Goal: Transaction & Acquisition: Purchase product/service

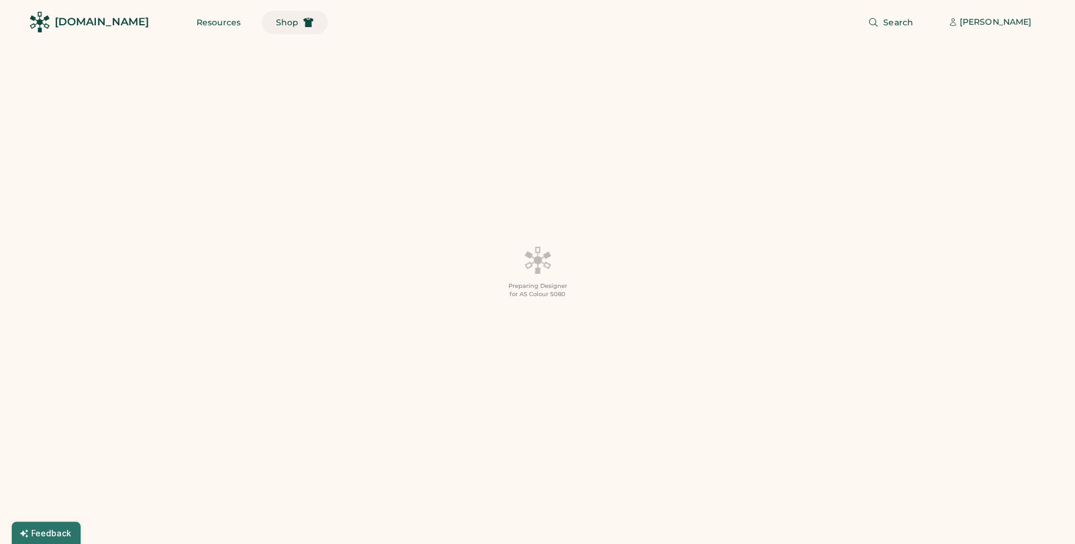
click at [276, 24] on span "Shop" at bounding box center [287, 22] width 22 height 8
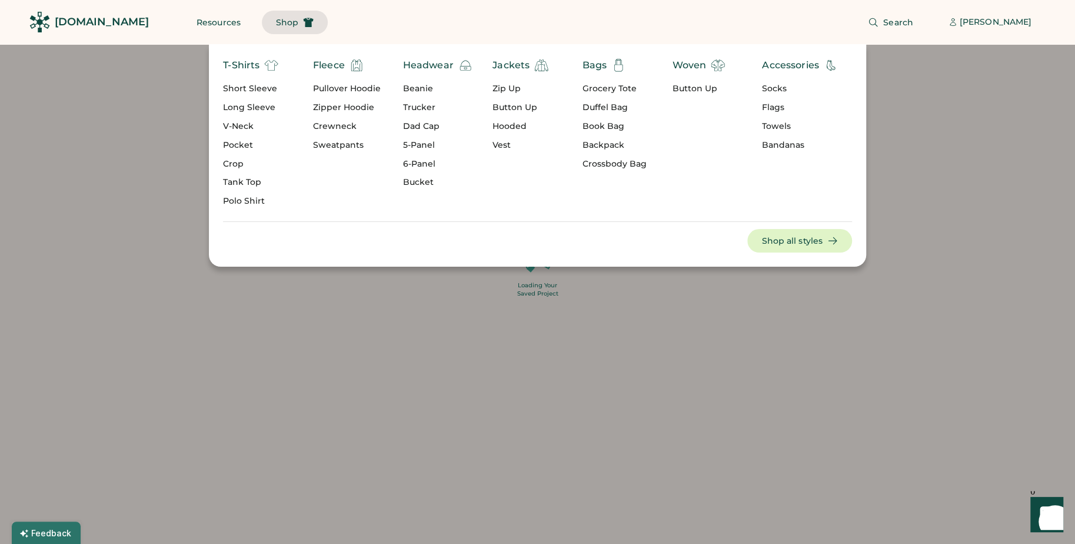
click at [414, 85] on div "Beanie" at bounding box center [437, 89] width 69 height 12
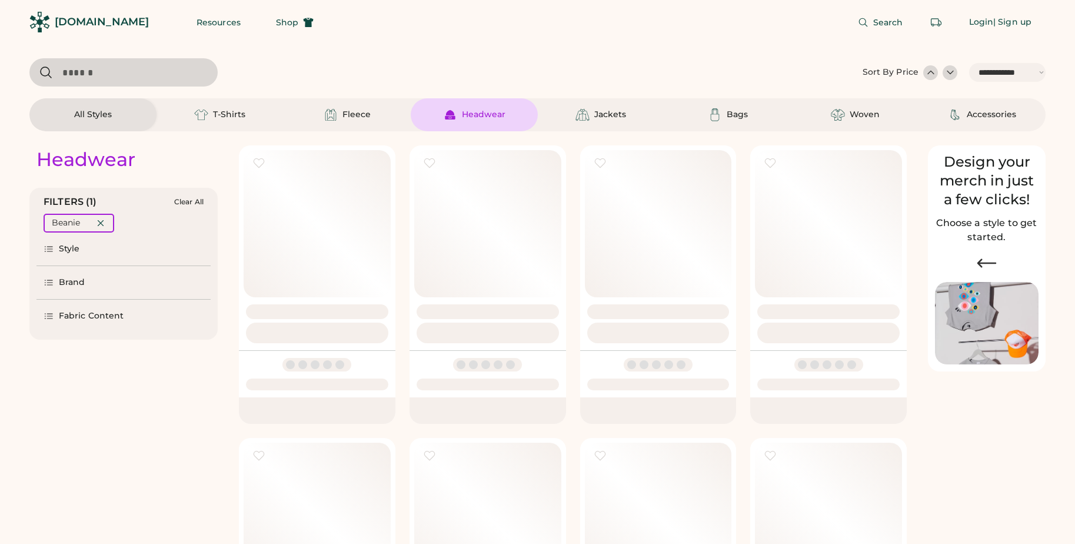
select select "*****"
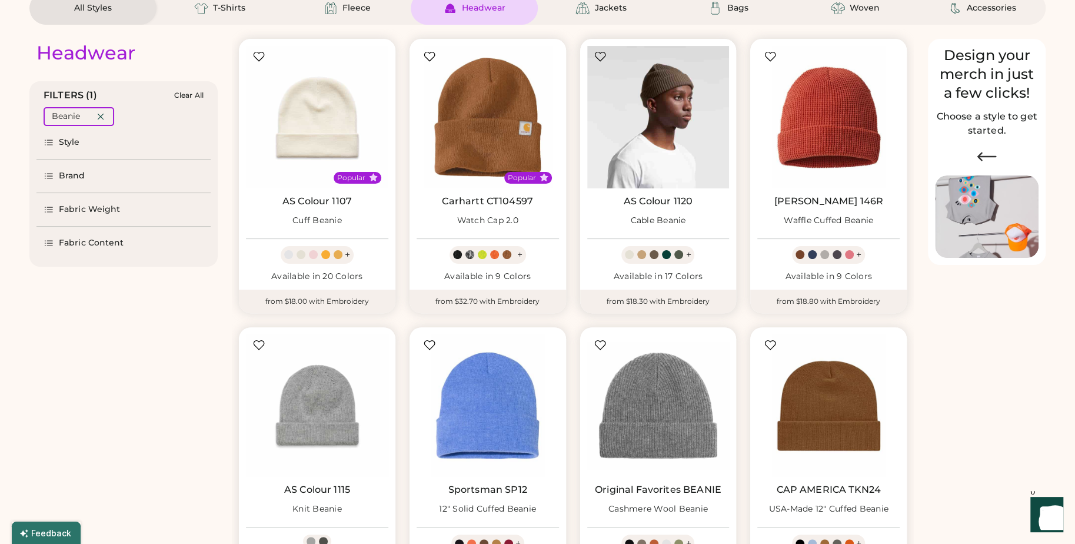
select select "*****"
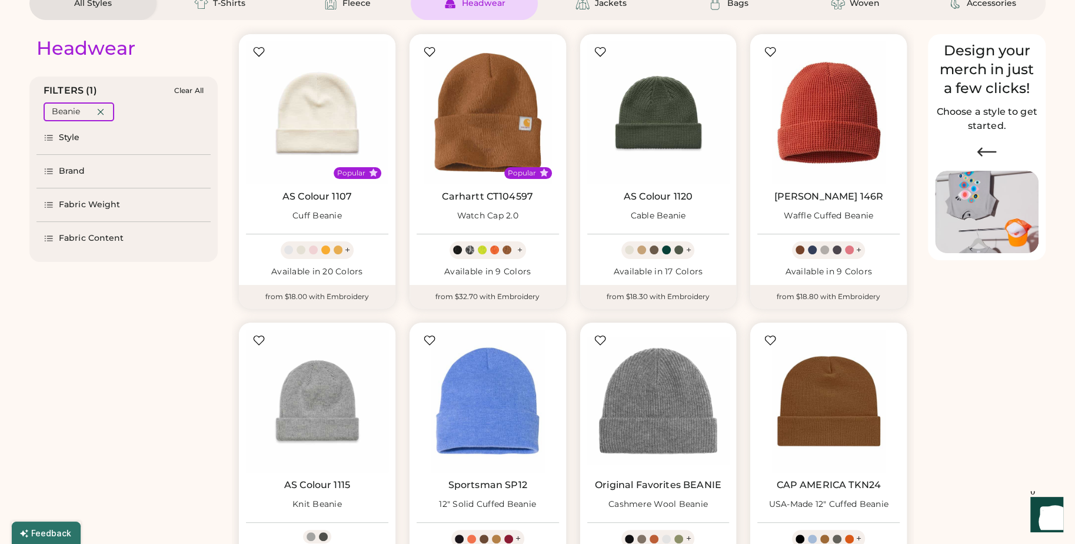
scroll to position [111, 0]
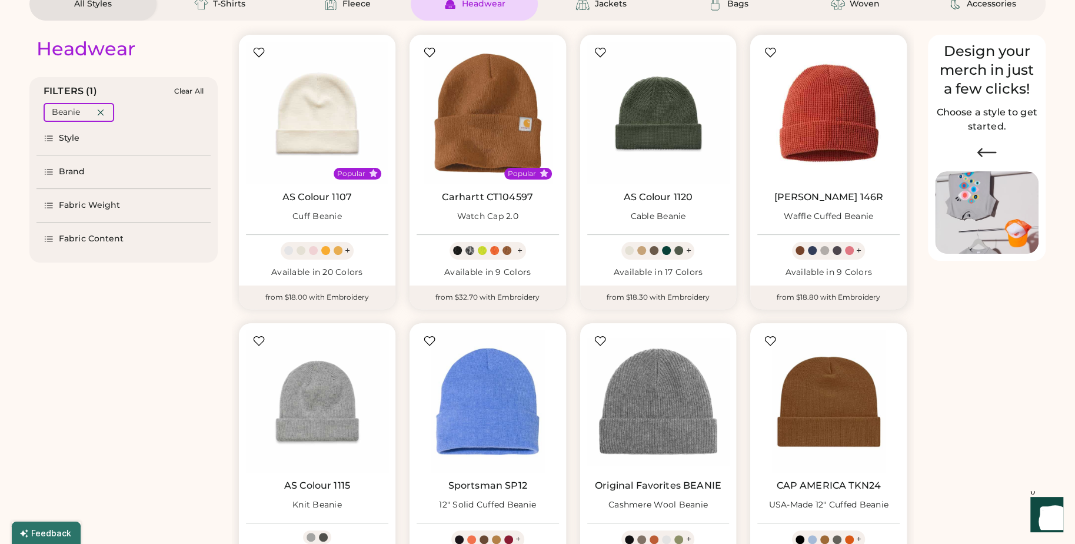
click at [829, 141] on img at bounding box center [828, 113] width 142 height 142
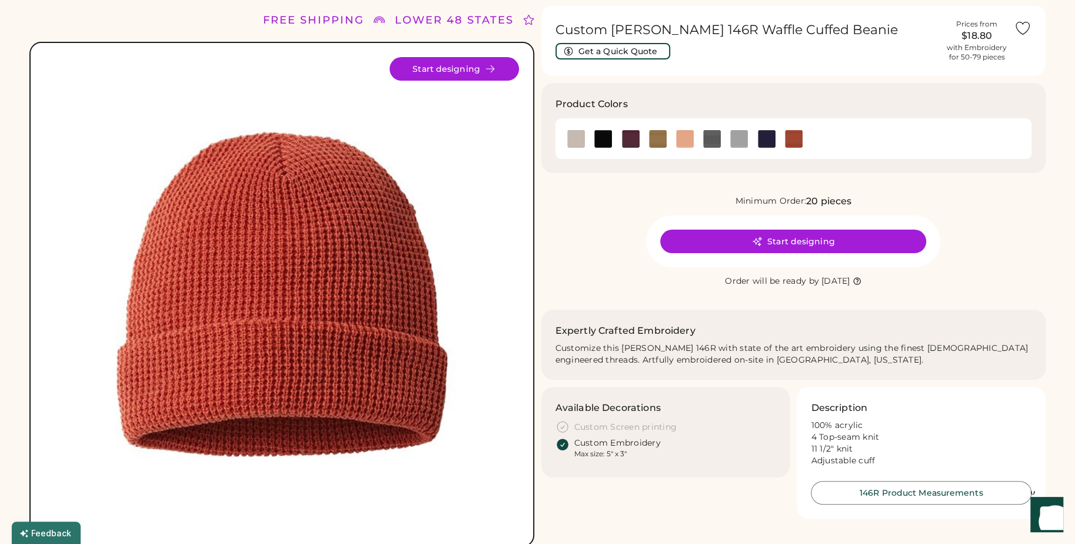
scroll to position [41, 0]
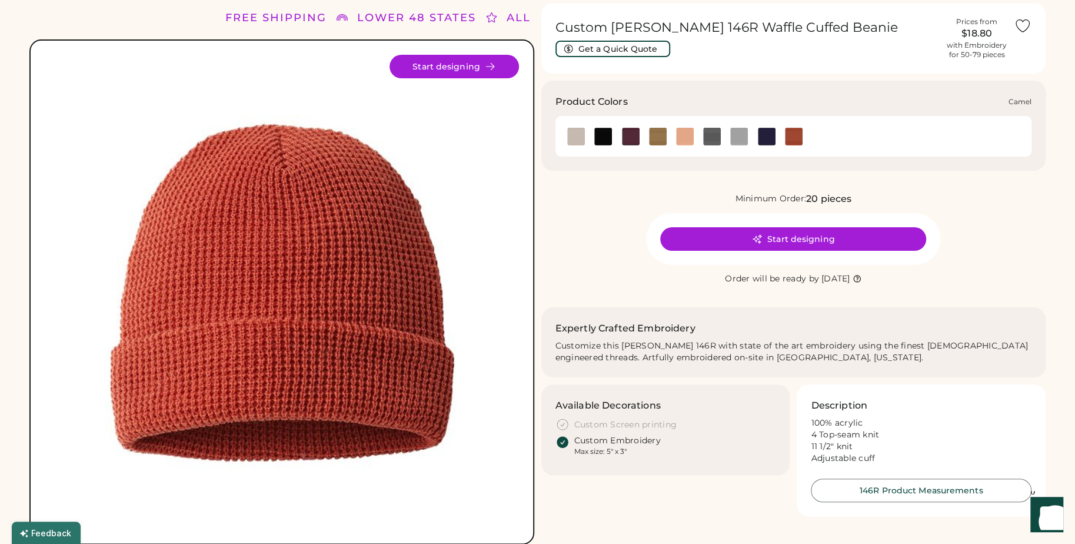
click at [652, 138] on img at bounding box center [658, 137] width 18 height 18
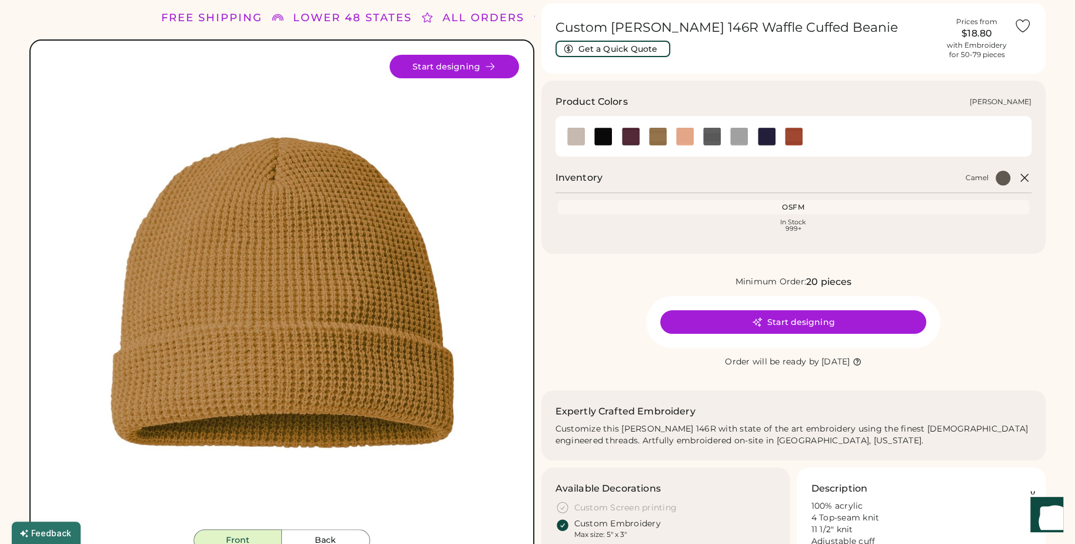
click at [706, 135] on img at bounding box center [712, 137] width 18 height 18
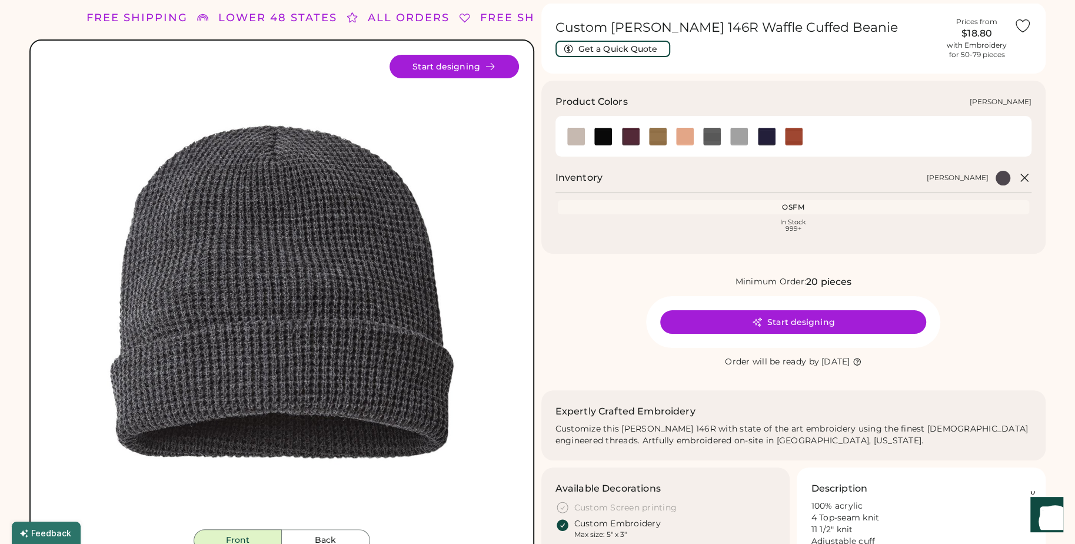
click at [710, 134] on img at bounding box center [712, 137] width 18 height 18
click at [632, 137] on img at bounding box center [631, 137] width 18 height 18
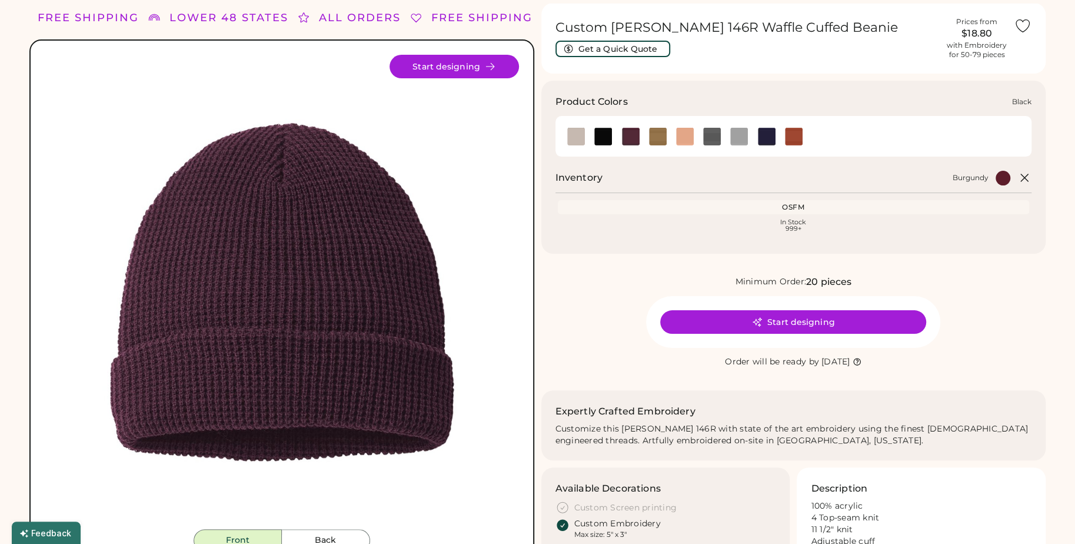
click at [604, 135] on img at bounding box center [603, 137] width 18 height 18
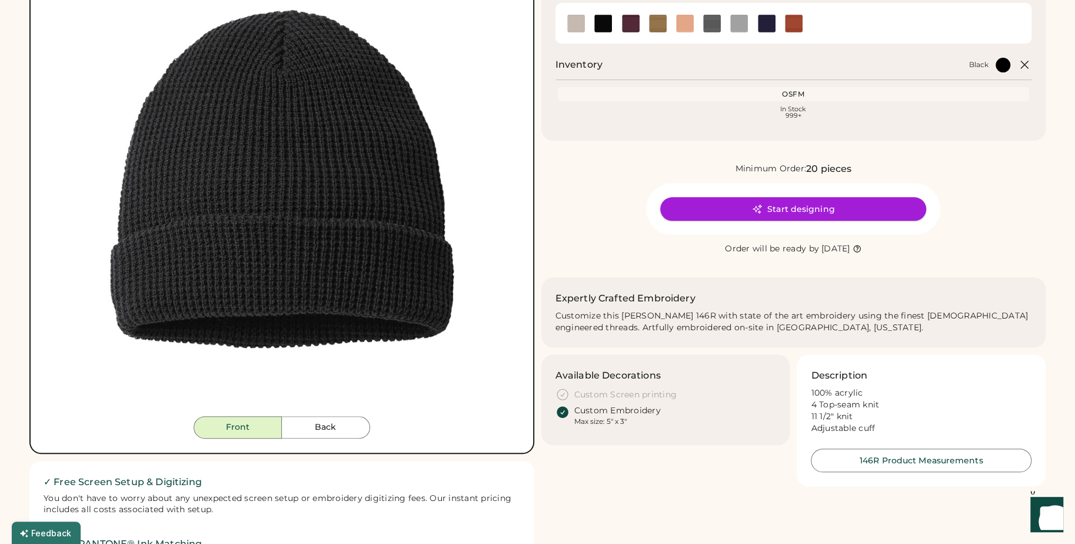
scroll to position [201, 0]
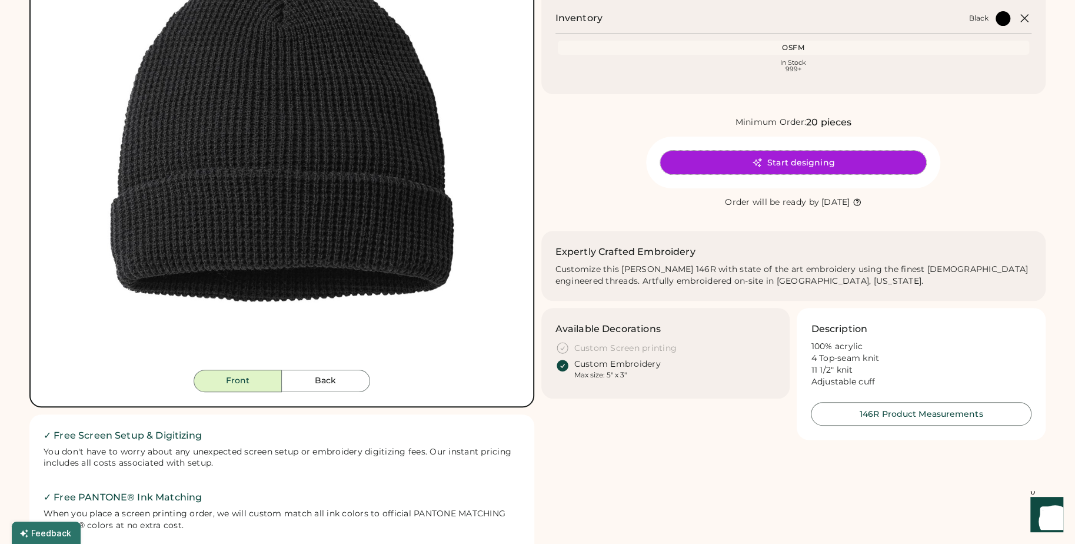
click at [804, 166] on button "Start designing" at bounding box center [793, 163] width 266 height 24
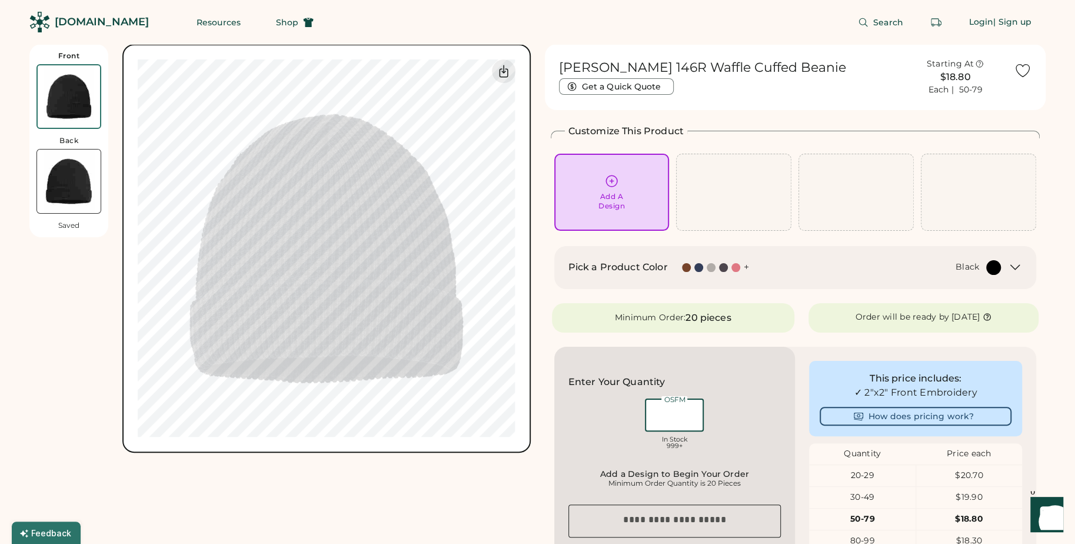
click at [666, 414] on input "input" at bounding box center [674, 414] width 59 height 33
type input "**"
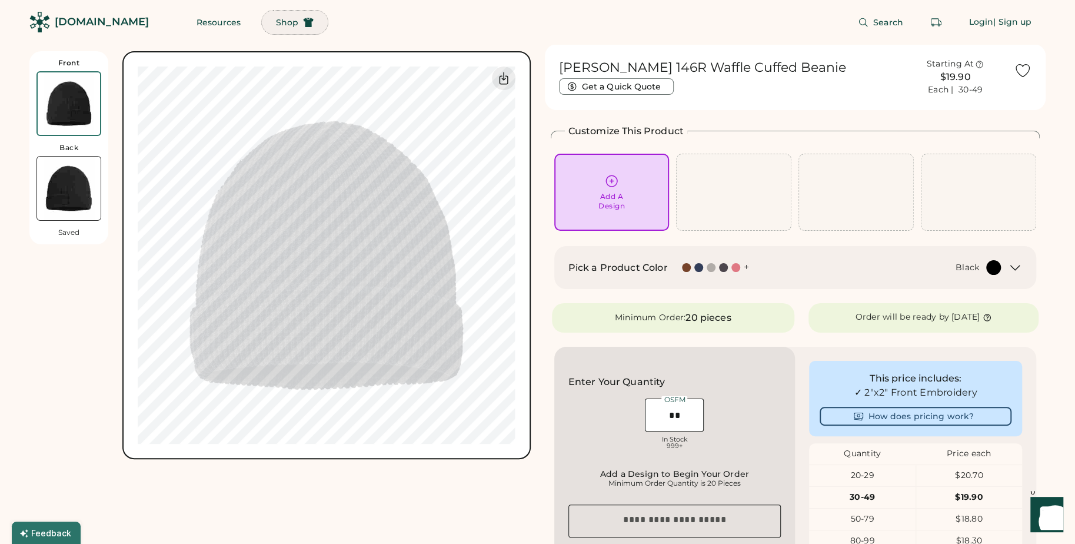
click at [276, 21] on span "Shop" at bounding box center [287, 22] width 22 height 8
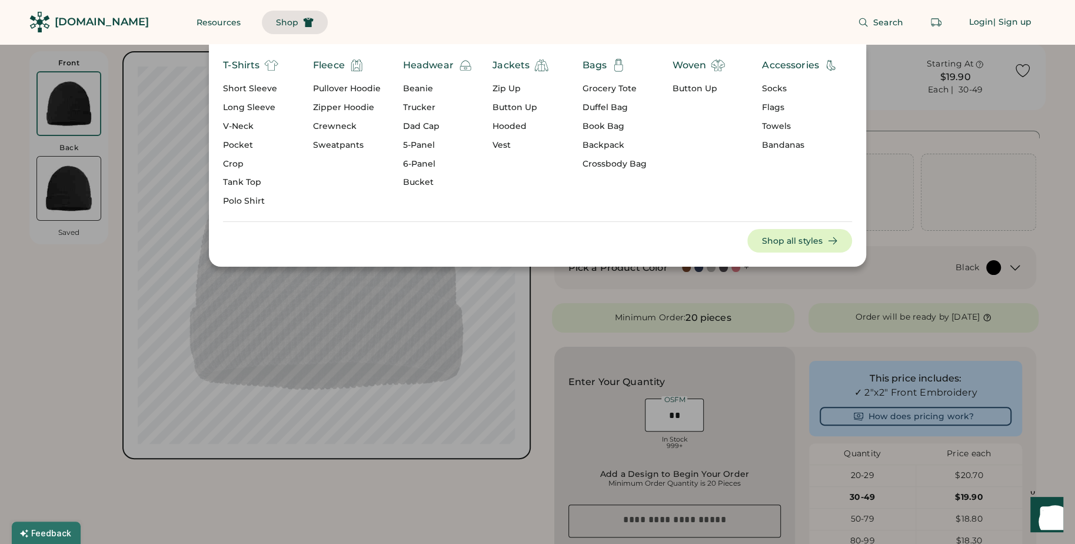
click at [331, 105] on div "Zipper Hoodie" at bounding box center [347, 108] width 68 height 12
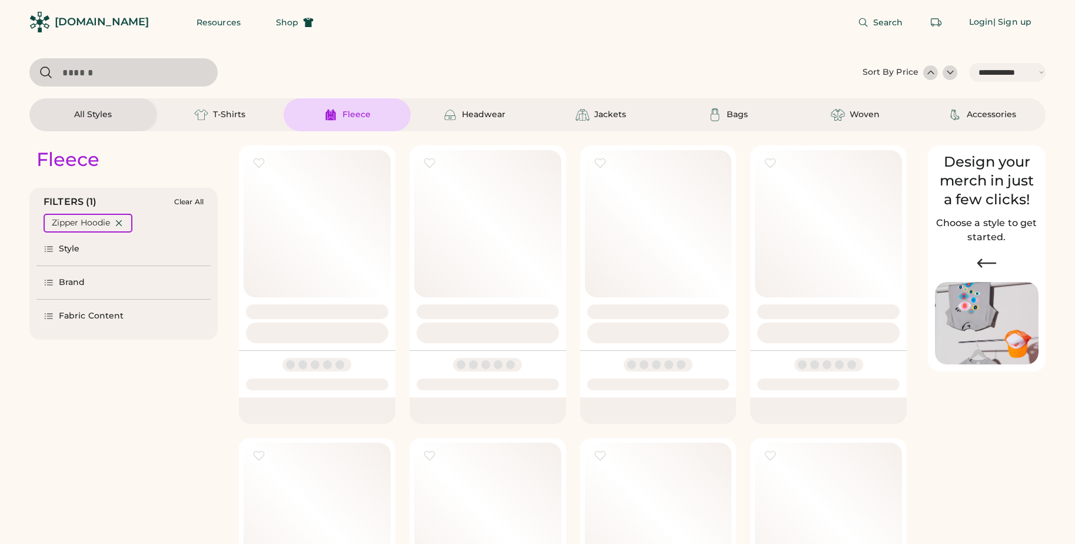
select select "*****"
select select "*"
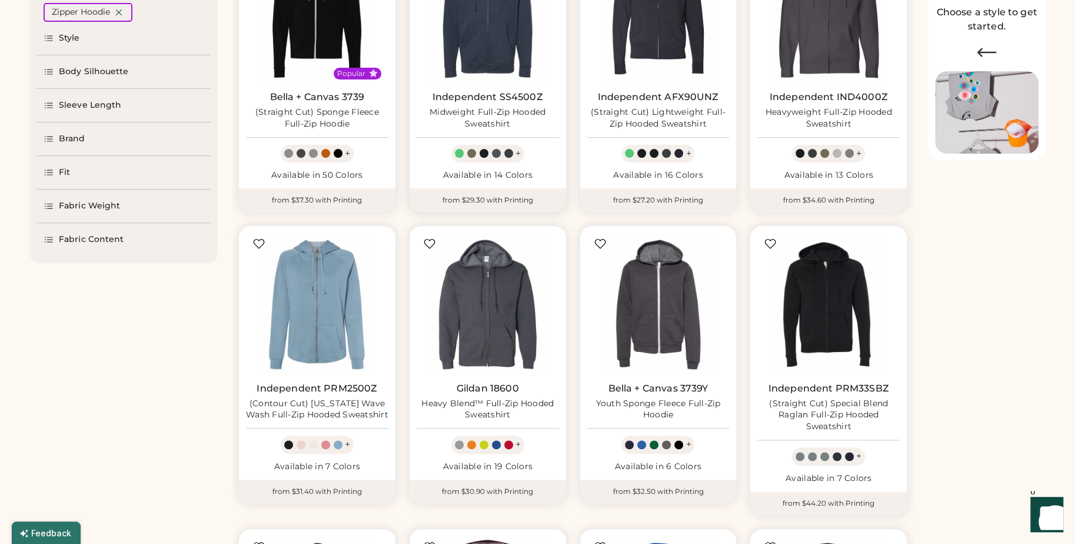
select select "*****"
select select "*"
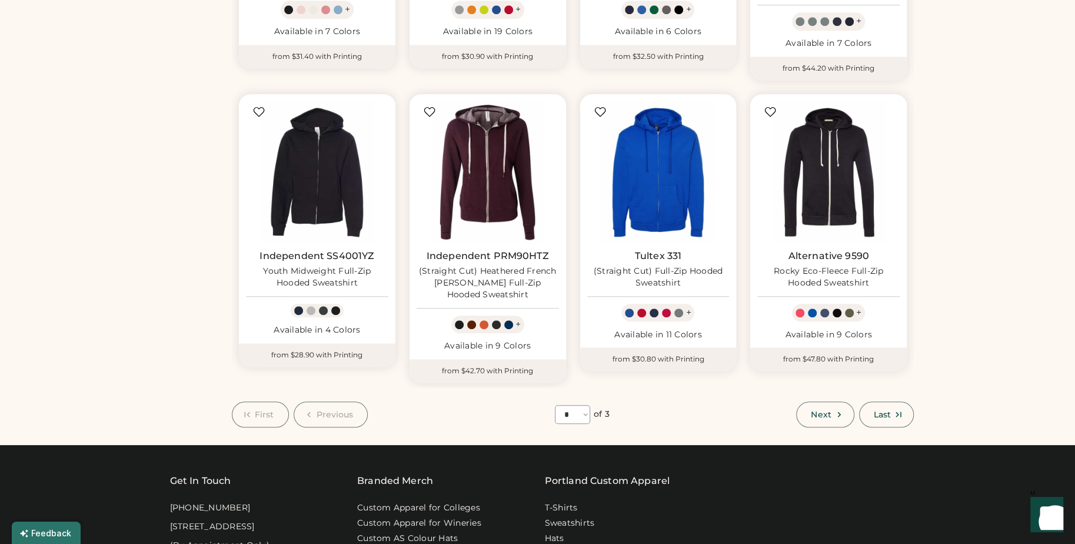
scroll to position [649, 0]
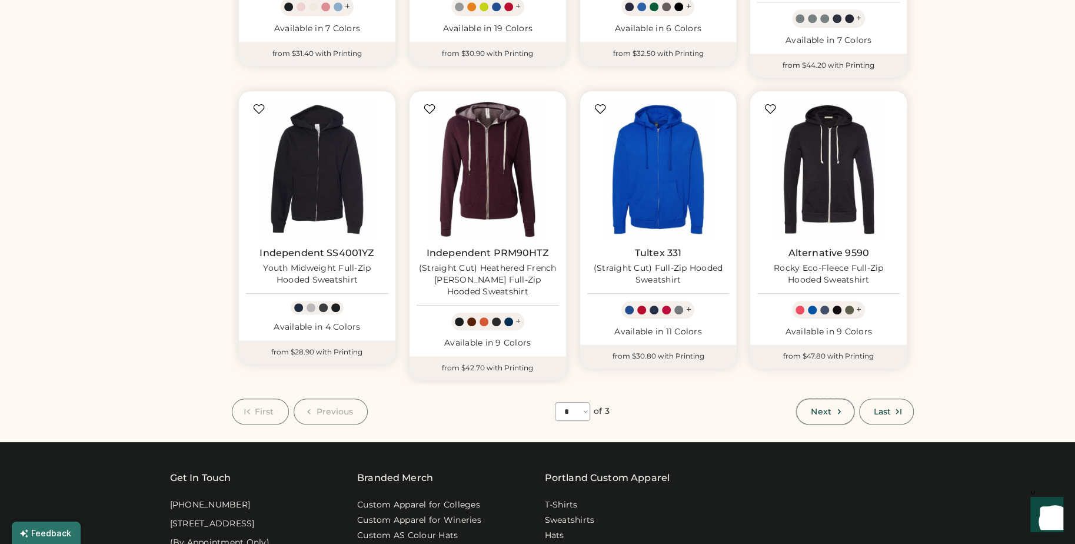
click at [818, 407] on span "Next" at bounding box center [821, 411] width 20 height 8
select select "*"
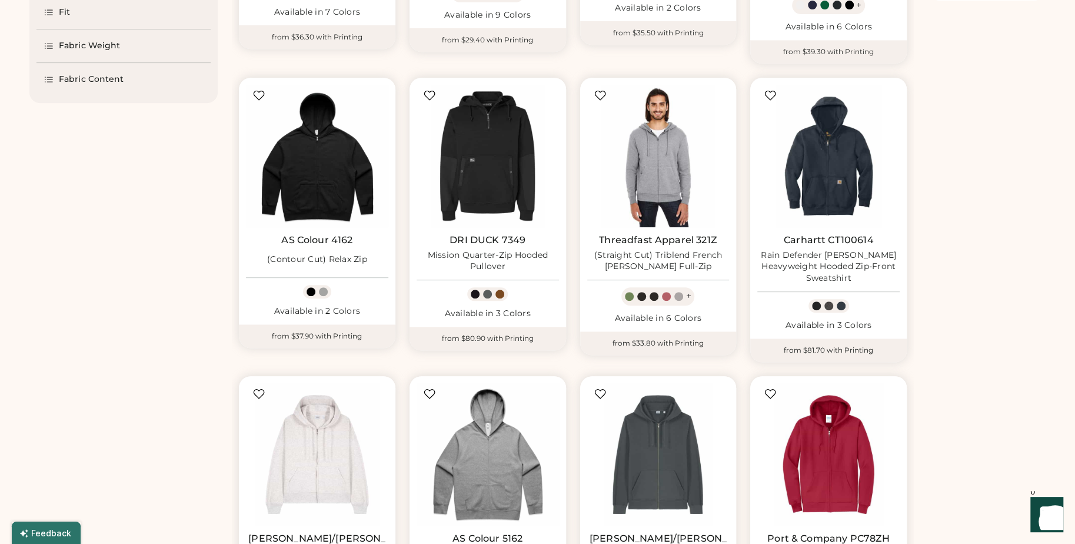
scroll to position [365, 0]
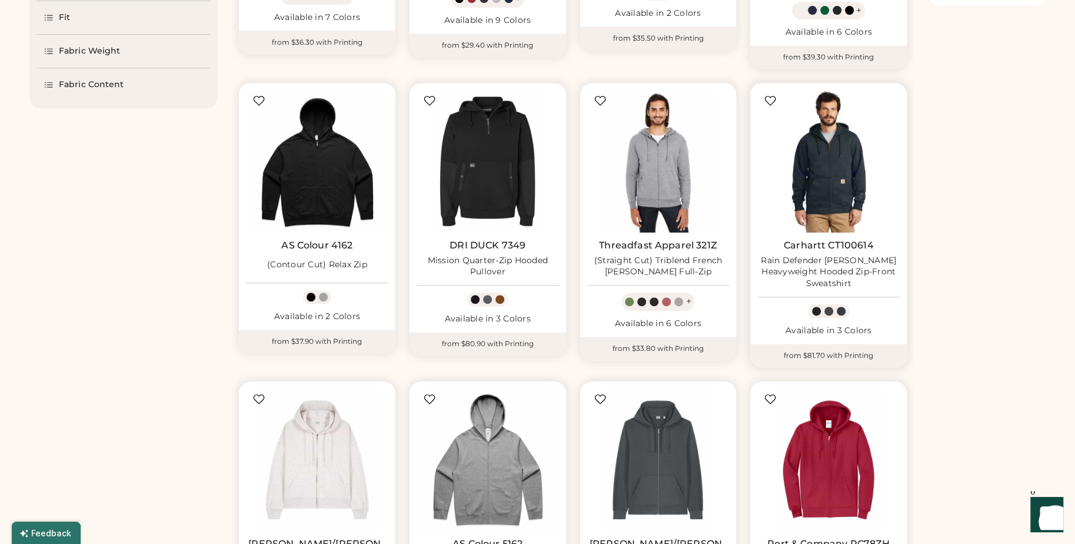
click at [849, 162] on img at bounding box center [828, 161] width 142 height 142
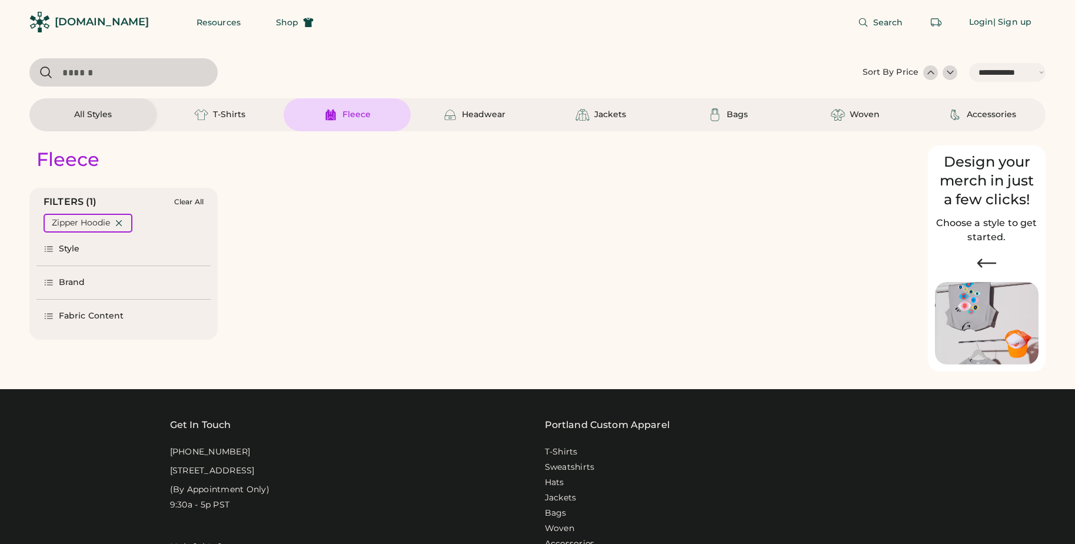
select select "*****"
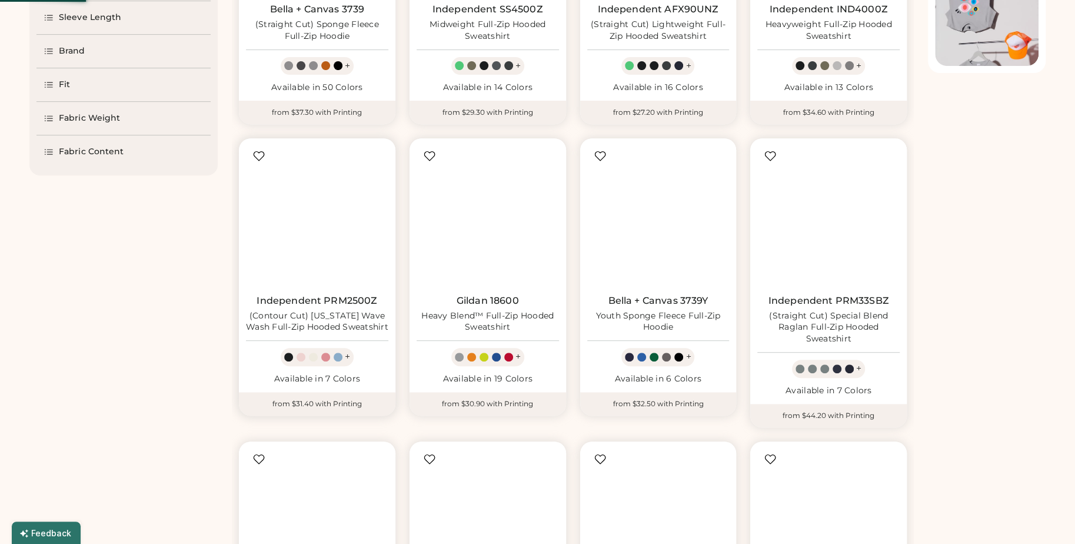
scroll to position [365, 0]
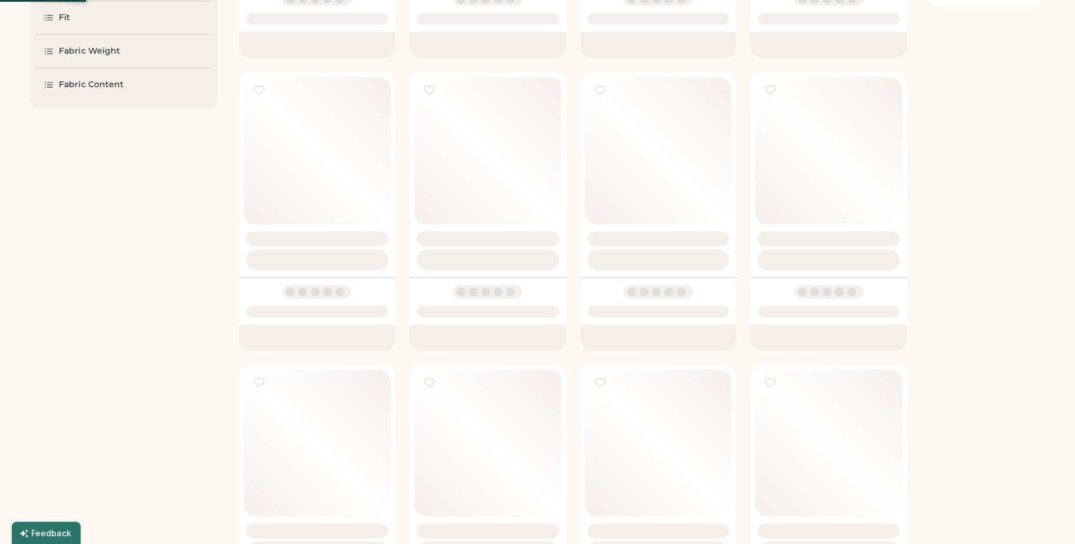
select select "*"
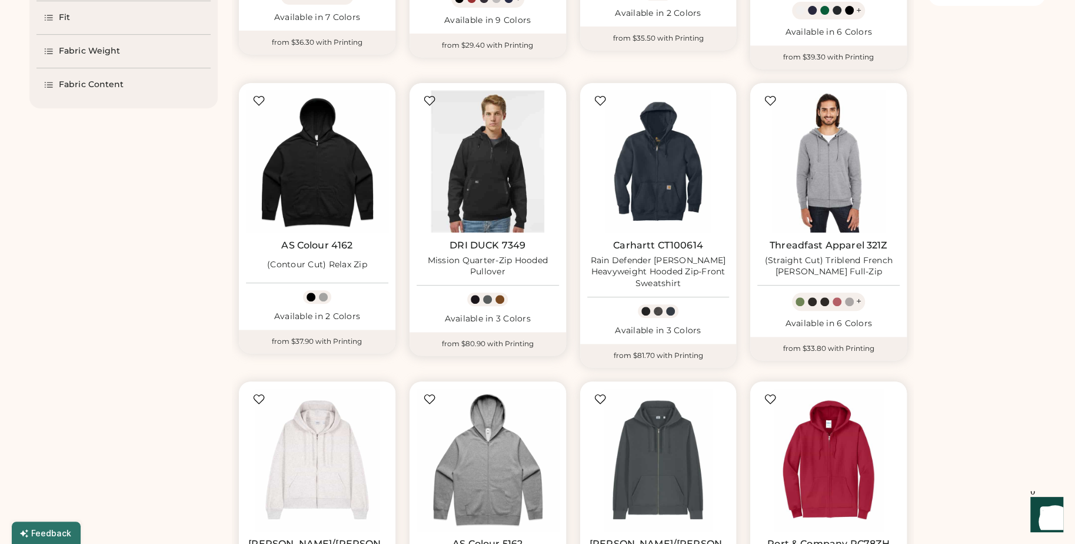
click at [515, 187] on img at bounding box center [488, 161] width 142 height 142
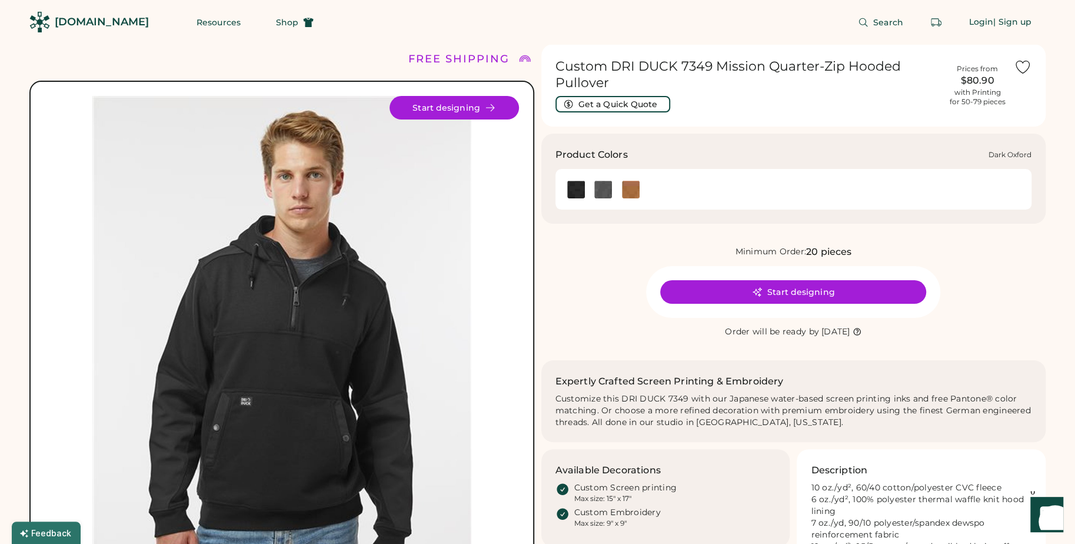
click at [607, 192] on img at bounding box center [603, 190] width 18 height 18
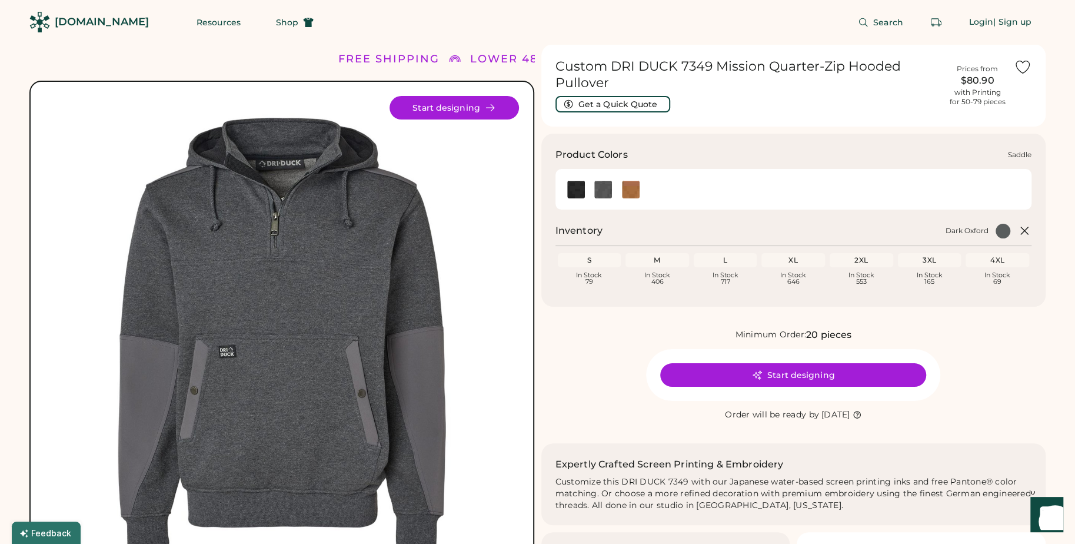
click at [629, 187] on img at bounding box center [631, 190] width 18 height 18
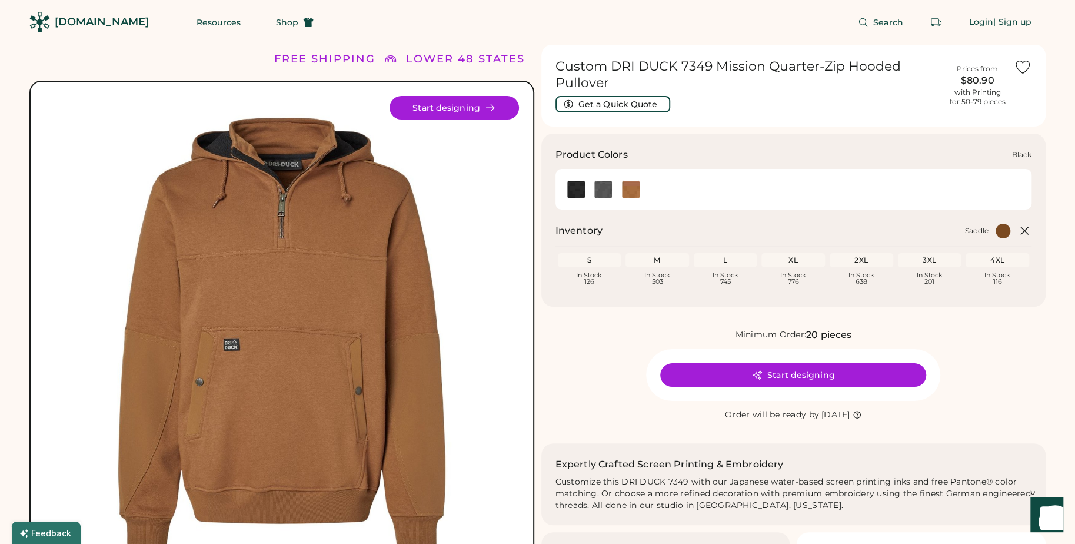
click at [582, 191] on img at bounding box center [576, 190] width 18 height 18
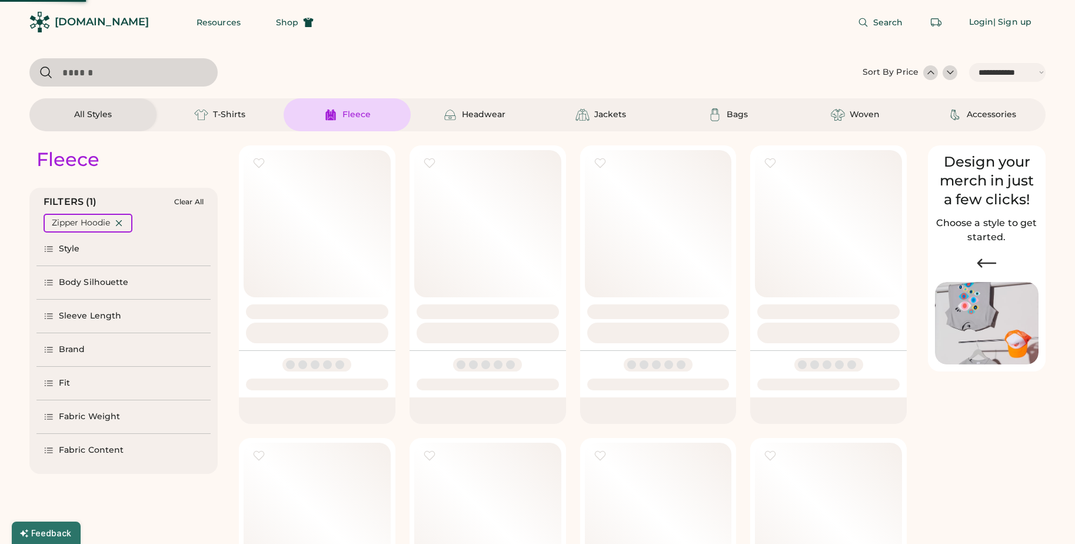
select select "*****"
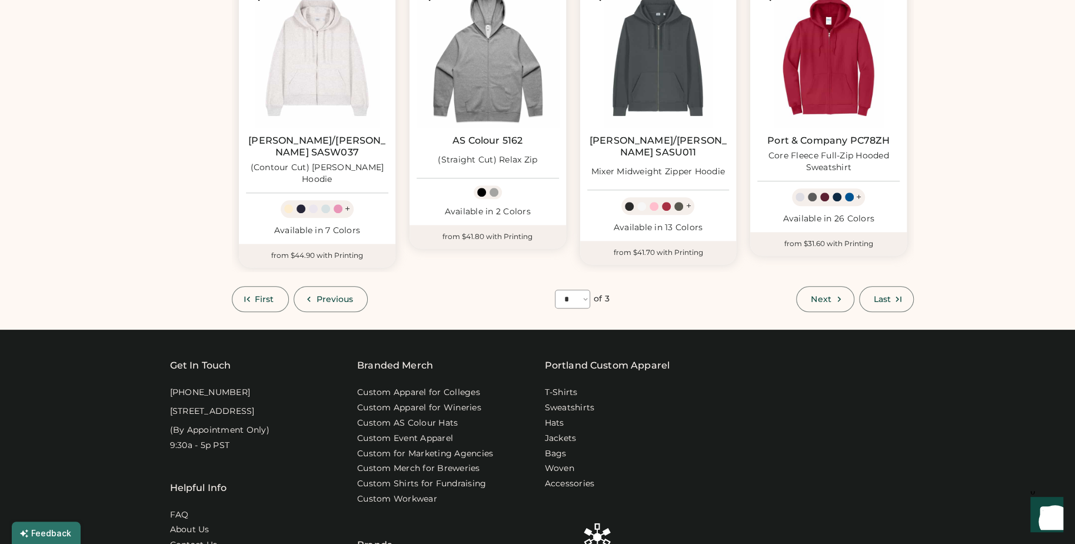
scroll to position [785, 0]
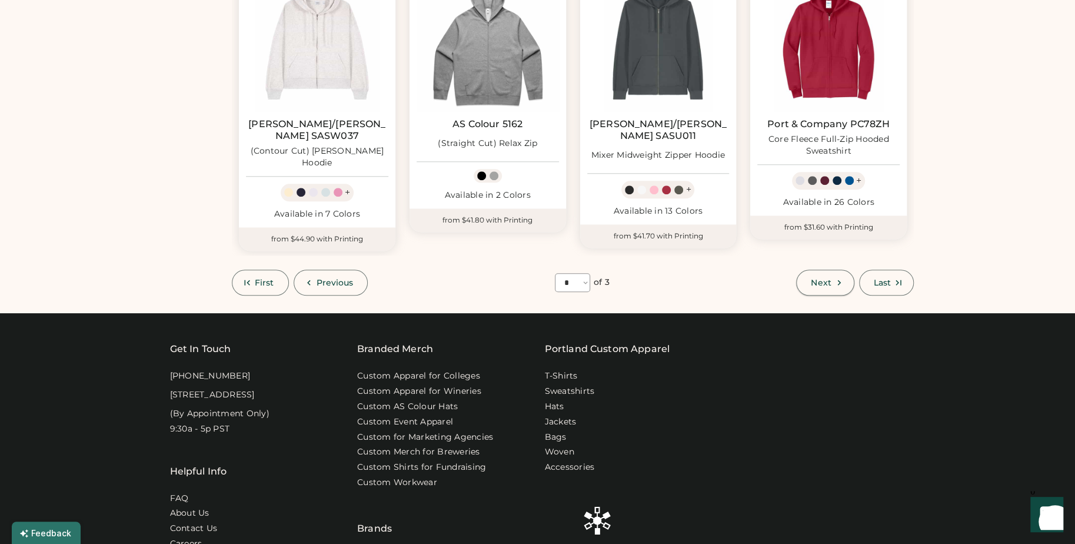
click at [826, 278] on span "Next" at bounding box center [821, 282] width 20 height 8
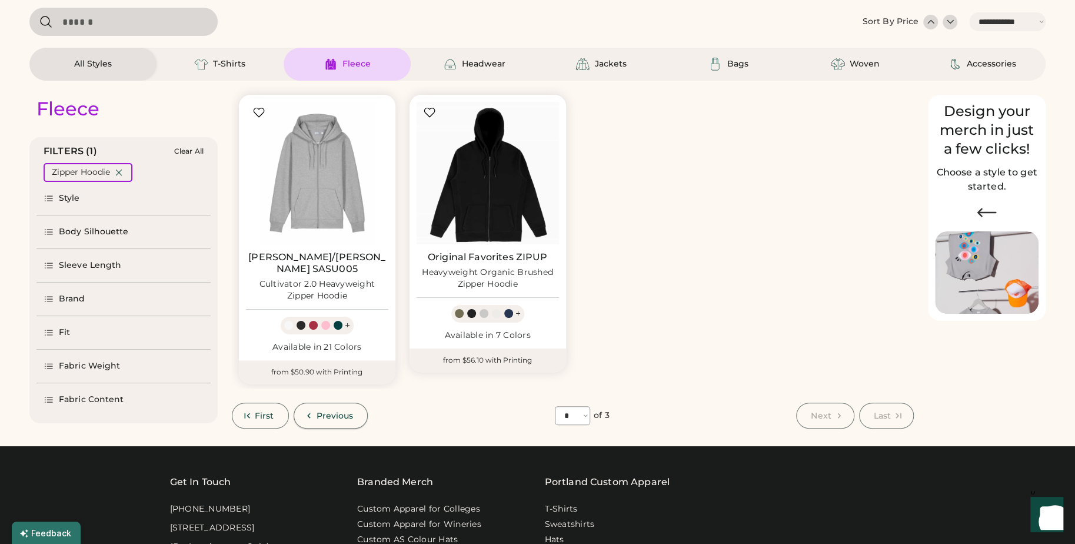
click at [314, 403] on button "Previous" at bounding box center [331, 416] width 75 height 26
select select "*"
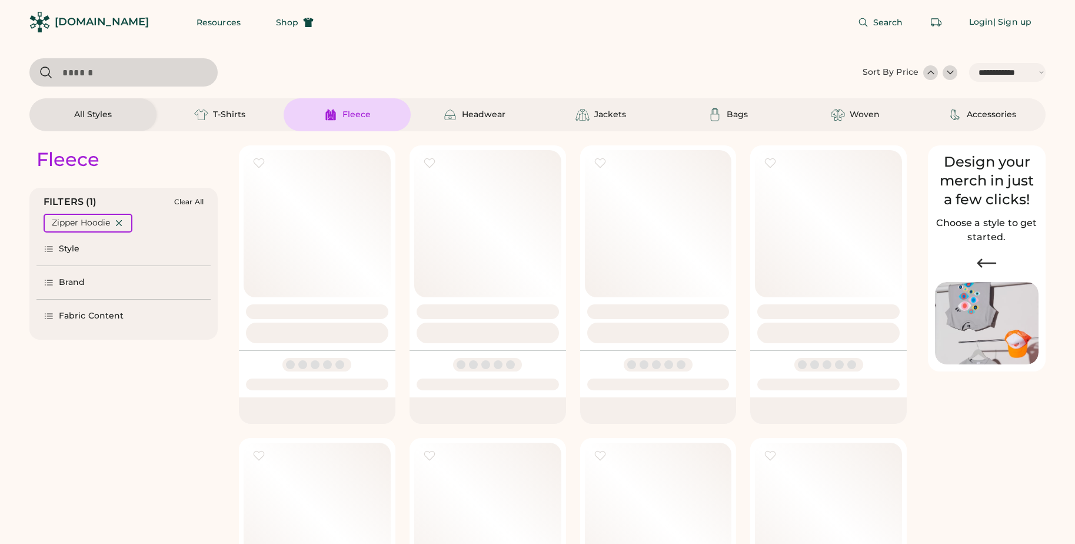
select select "*****"
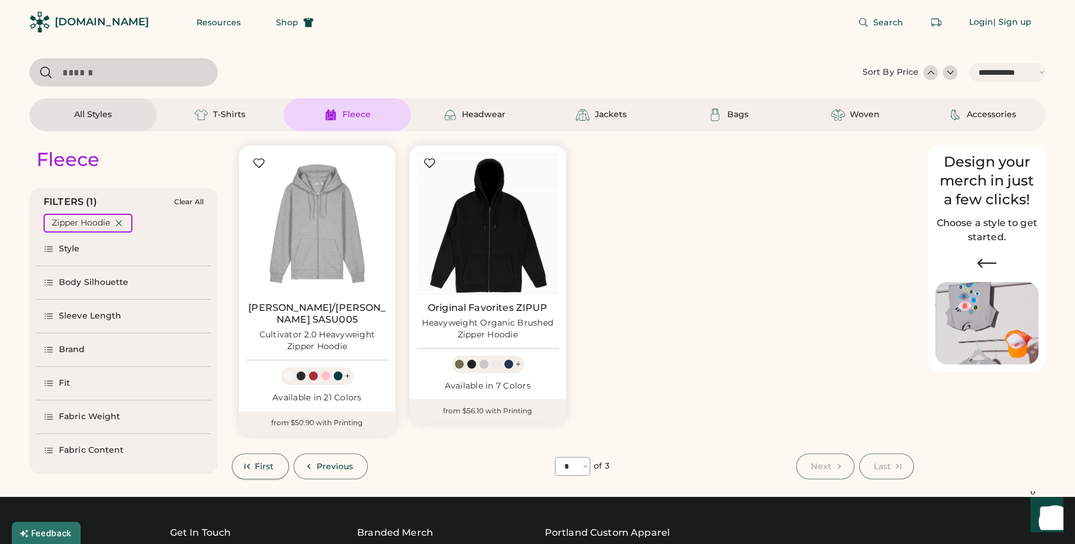
click at [265, 462] on span "First" at bounding box center [264, 466] width 19 height 8
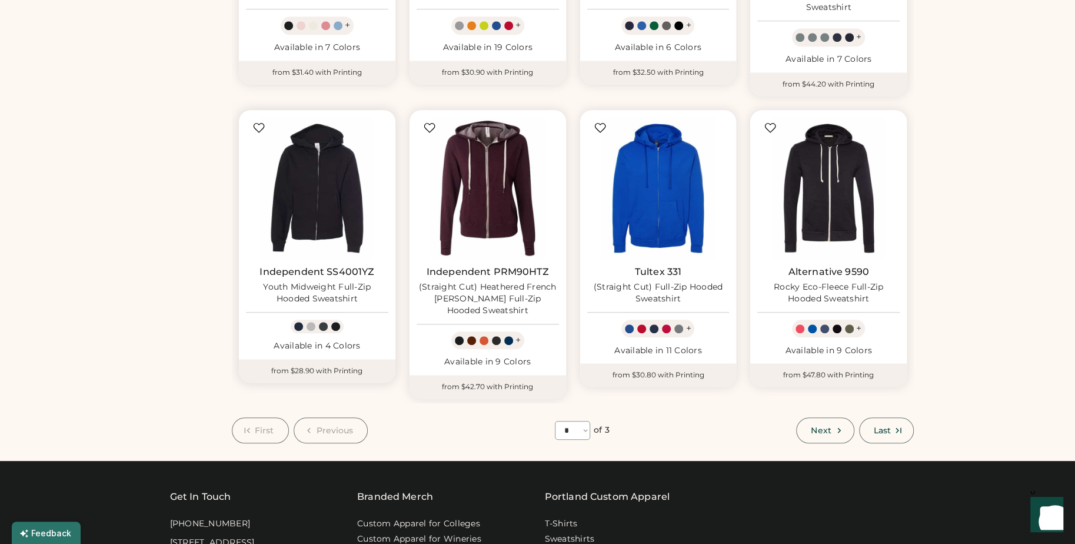
scroll to position [638, 0]
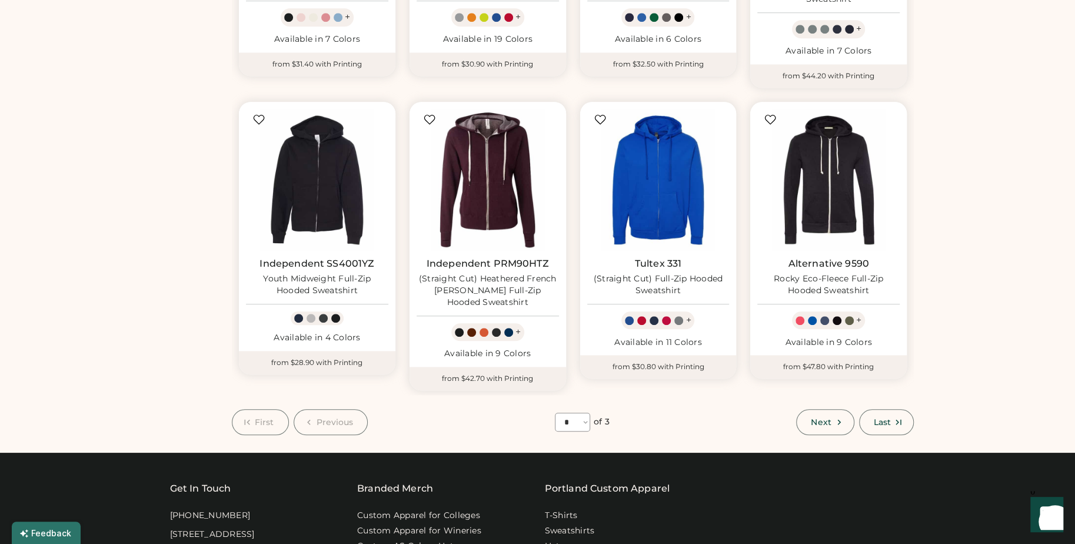
click at [263, 418] on span "First" at bounding box center [264, 422] width 19 height 8
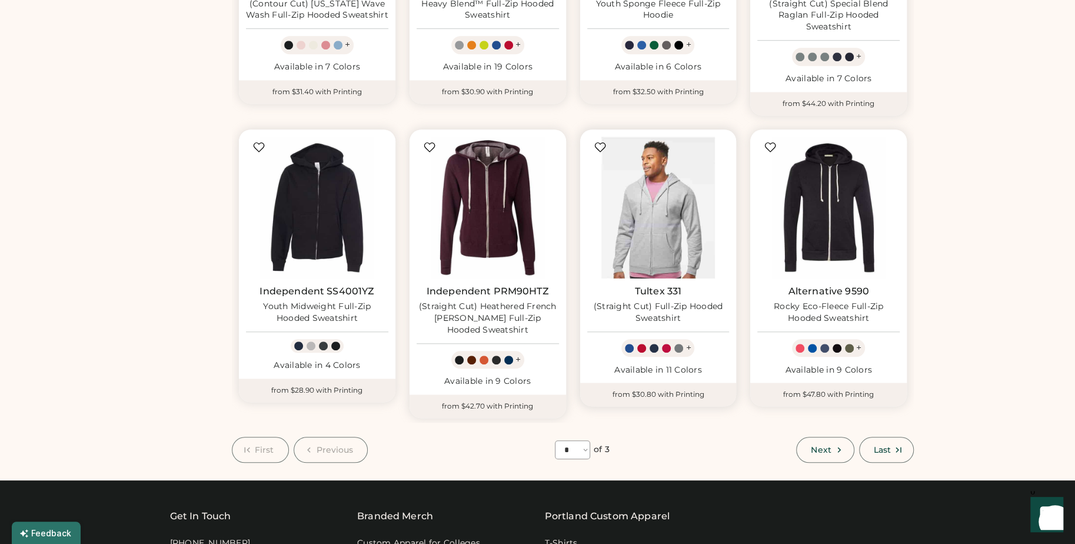
scroll to position [615, 0]
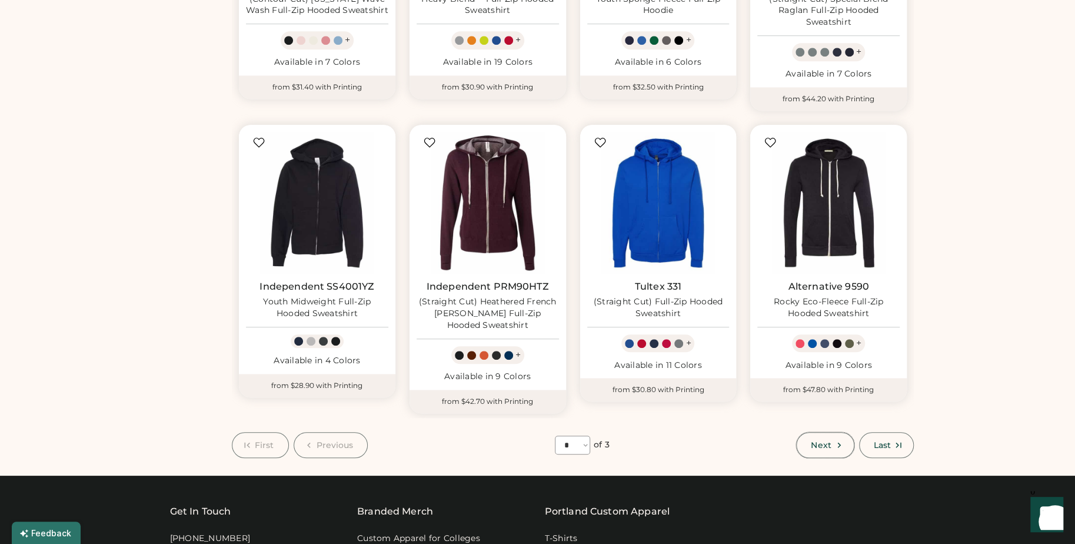
click at [825, 441] on span "Next" at bounding box center [821, 445] width 20 height 8
select select "*"
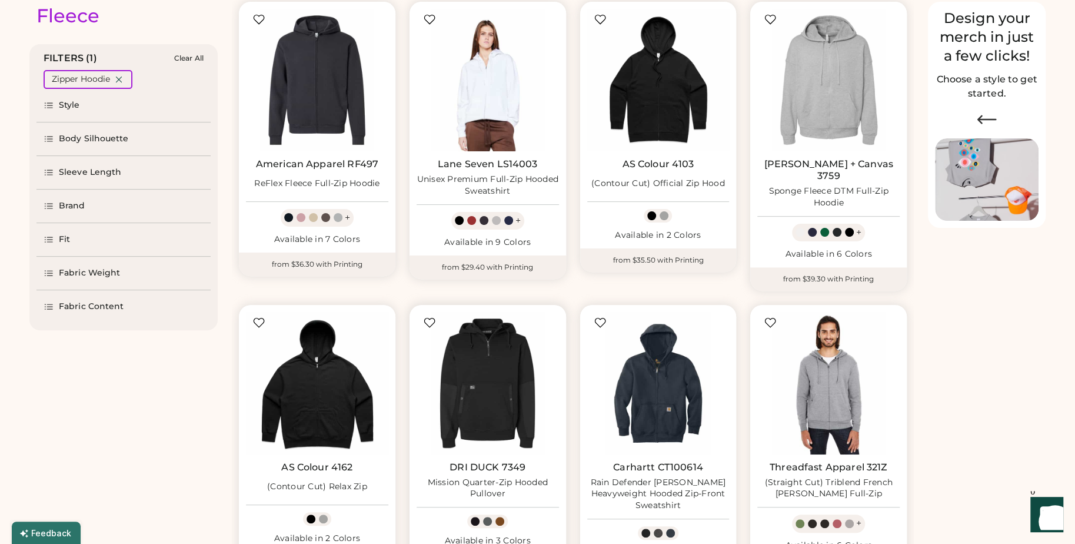
scroll to position [133, 0]
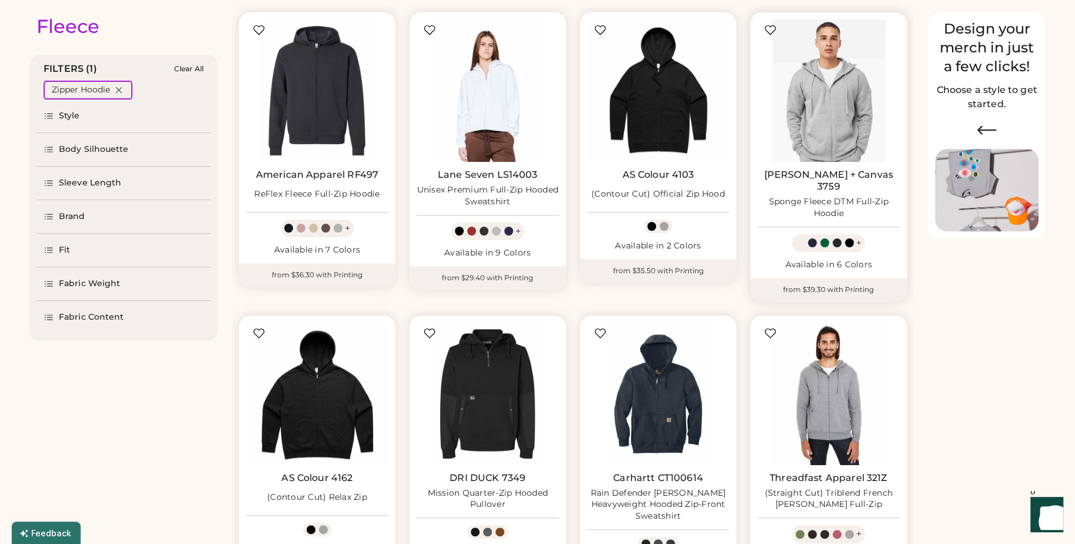
click at [822, 120] on img at bounding box center [828, 90] width 142 height 142
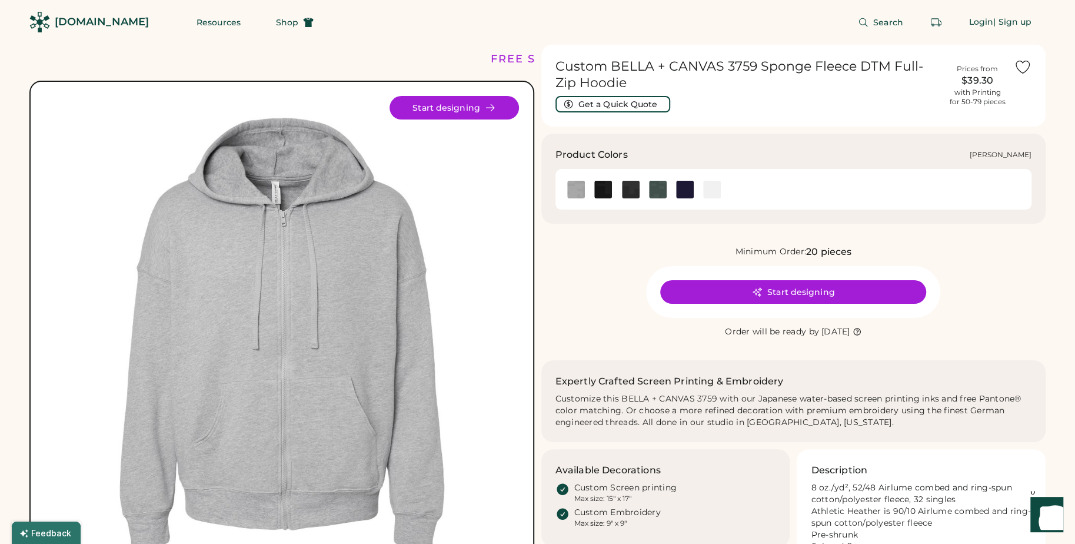
click at [656, 191] on img at bounding box center [658, 190] width 18 height 18
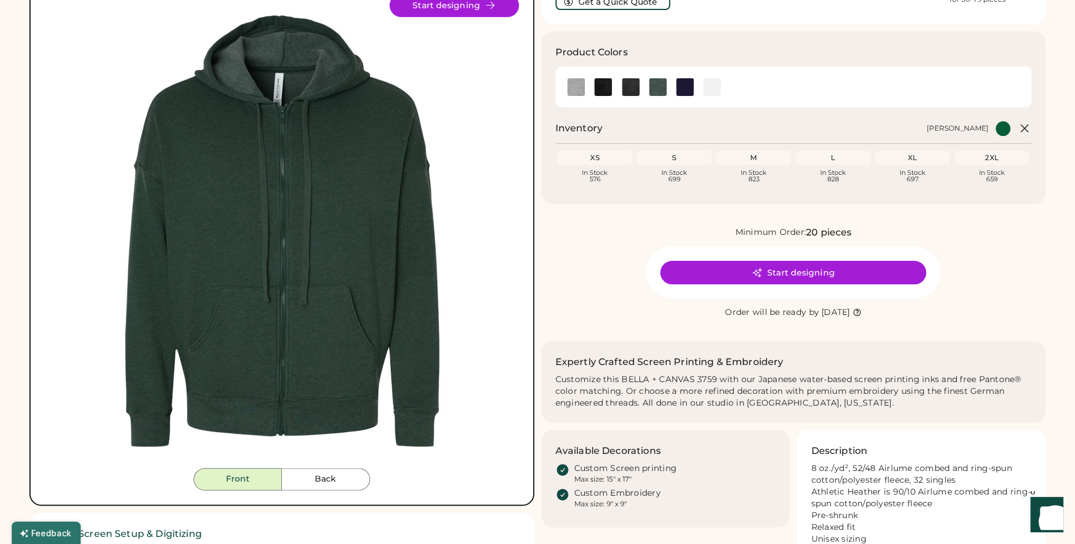
scroll to position [137, 0]
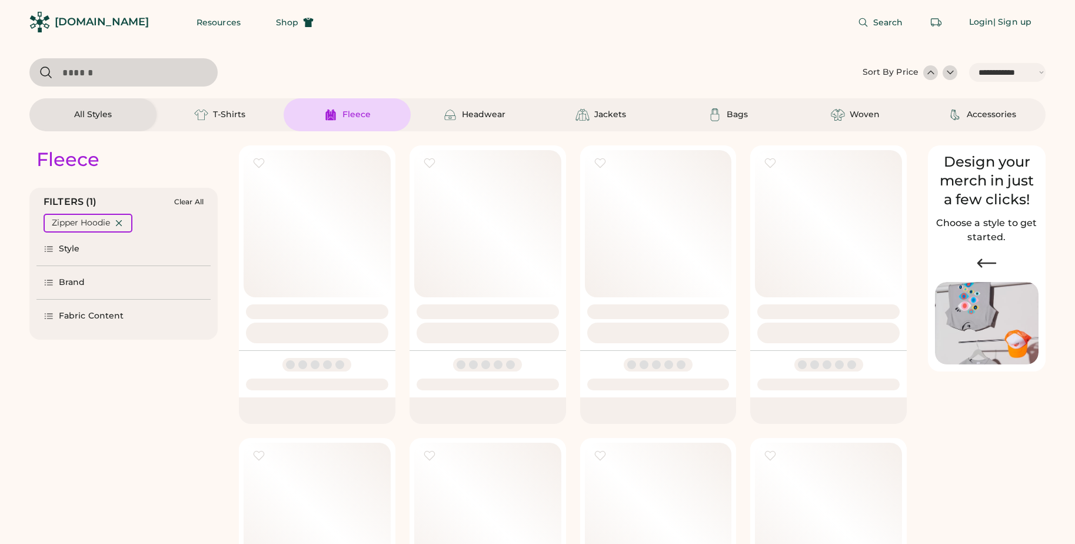
select select "*****"
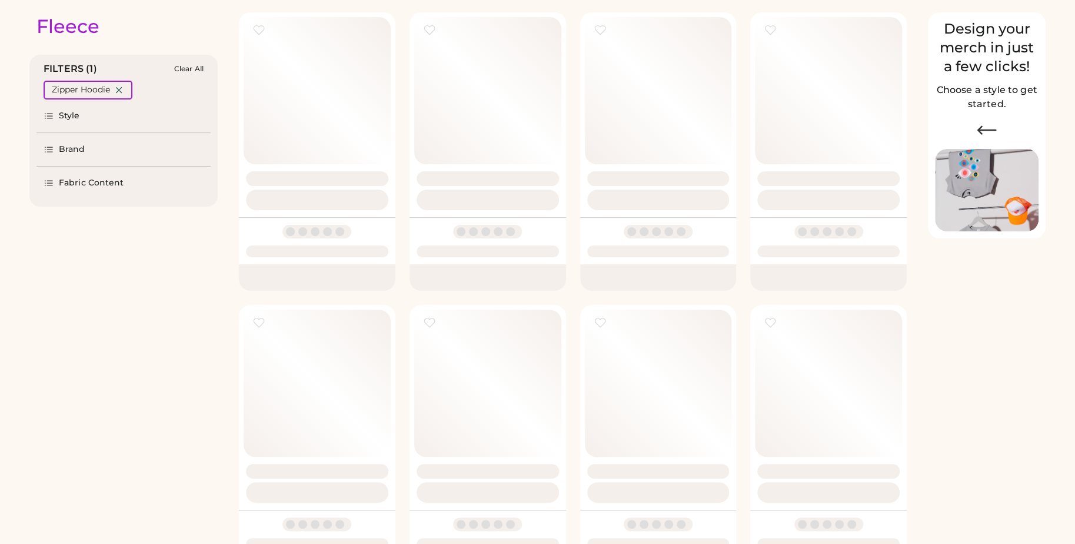
select select "*"
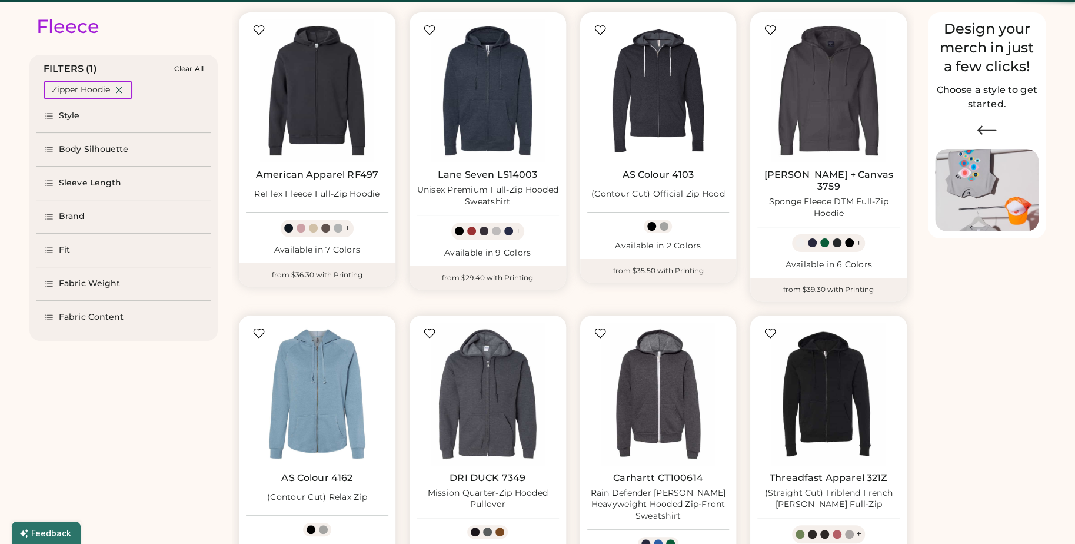
scroll to position [133, 0]
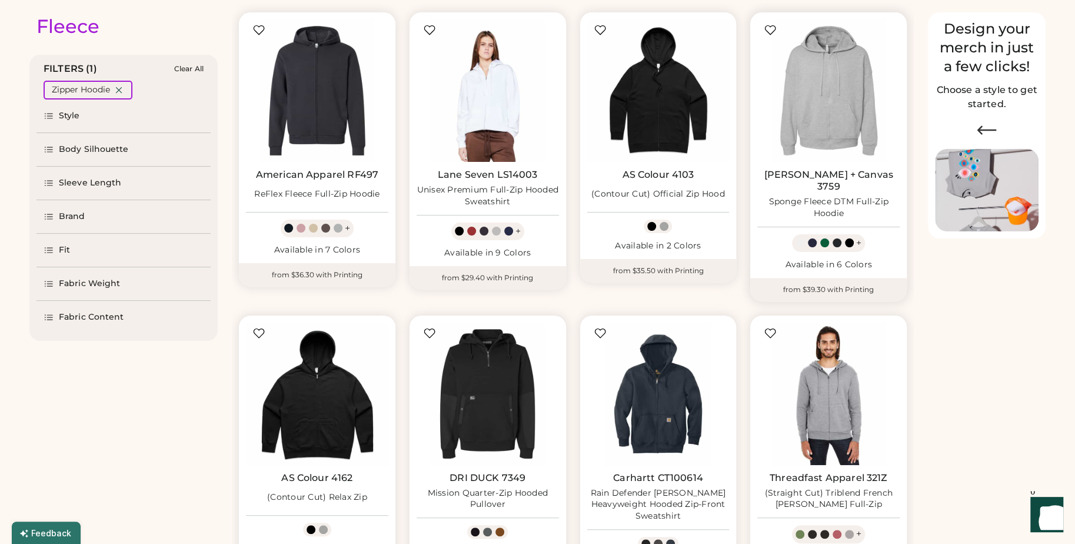
click at [823, 238] on div at bounding box center [824, 242] width 9 height 9
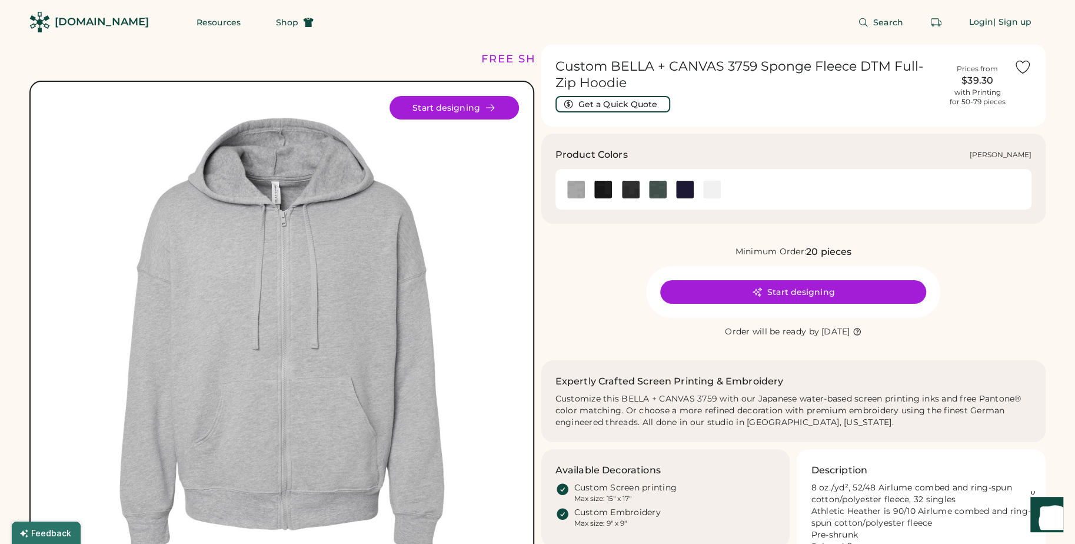
click at [659, 192] on img at bounding box center [658, 190] width 18 height 18
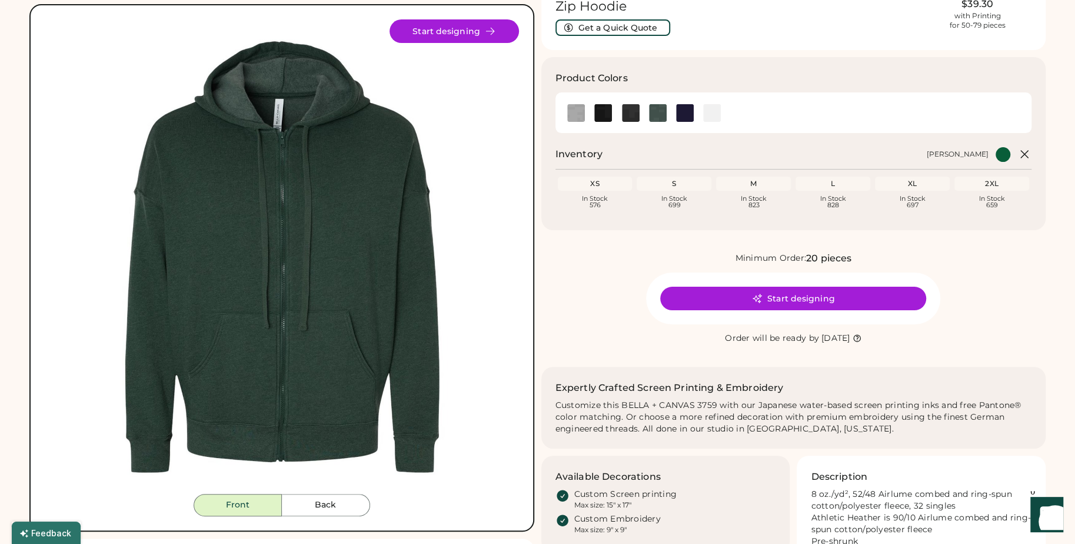
scroll to position [55, 0]
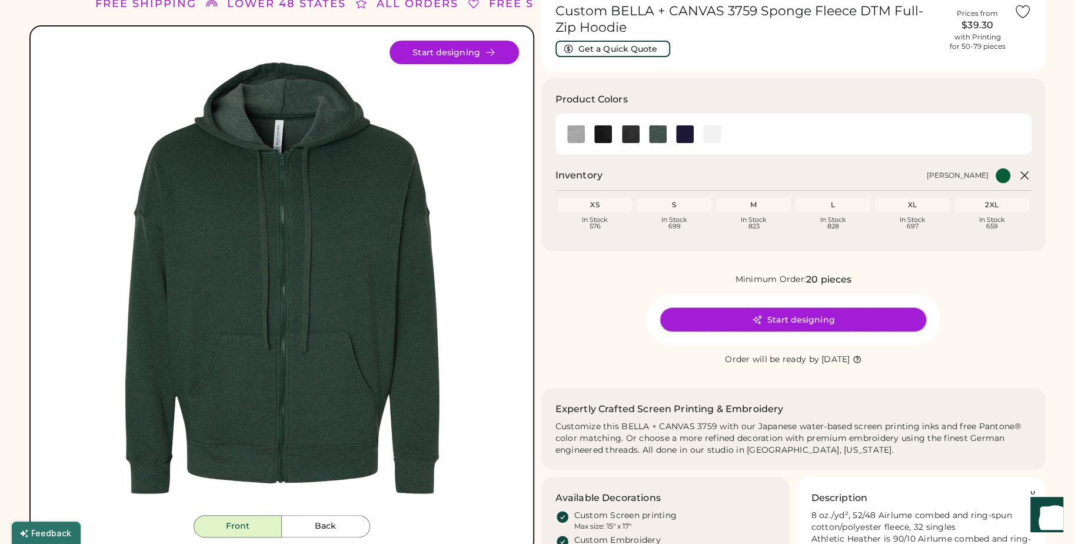
click at [814, 319] on button "Start designing" at bounding box center [793, 320] width 266 height 24
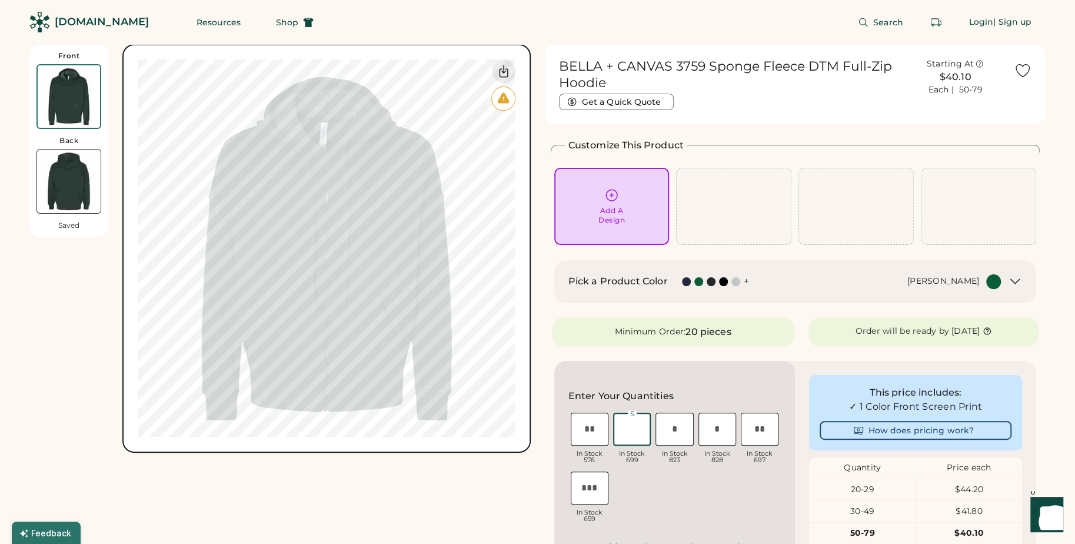
click at [634, 431] on input "input" at bounding box center [632, 429] width 38 height 33
type input "*"
click at [688, 434] on input "input" at bounding box center [675, 429] width 38 height 33
type input "*"
click at [719, 433] on input "input" at bounding box center [718, 429] width 38 height 33
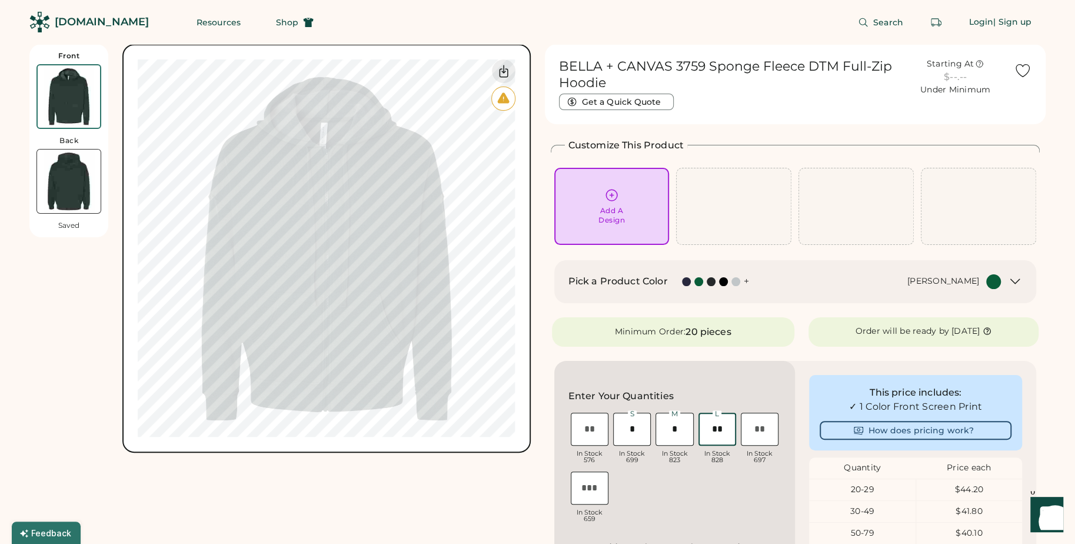
type input "**"
click at [757, 431] on input "input" at bounding box center [760, 429] width 38 height 33
type input "**"
click at [583, 497] on input "input" at bounding box center [590, 487] width 38 height 33
click at [674, 433] on input "input" at bounding box center [675, 429] width 38 height 33
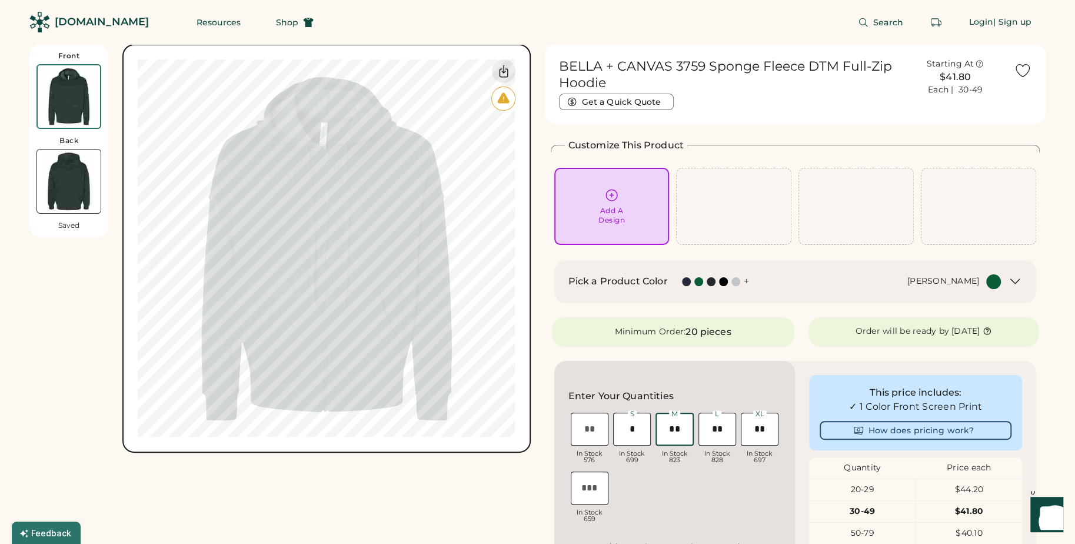
type input "**"
click at [89, 177] on img at bounding box center [69, 181] width 64 height 64
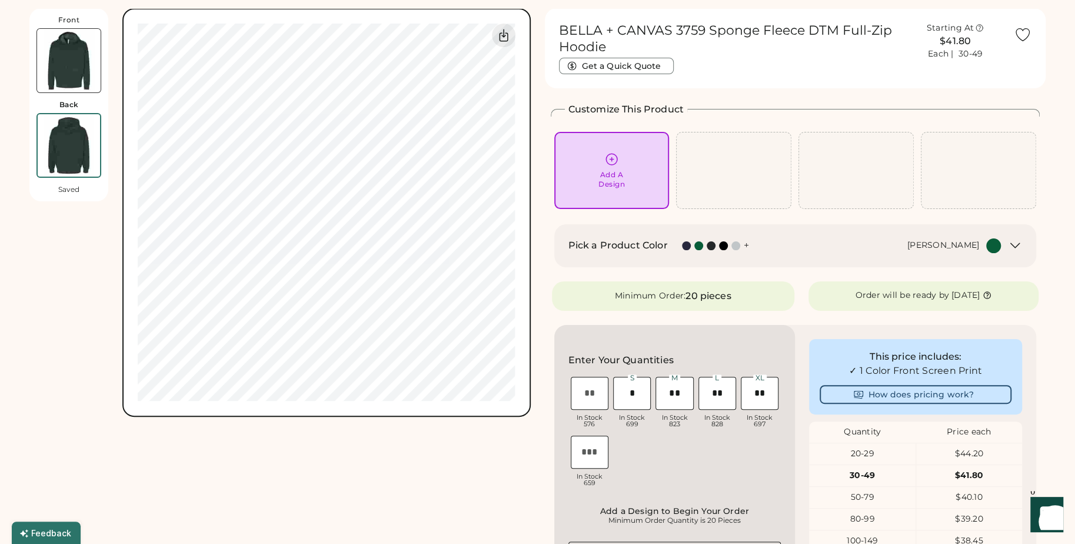
scroll to position [44, 0]
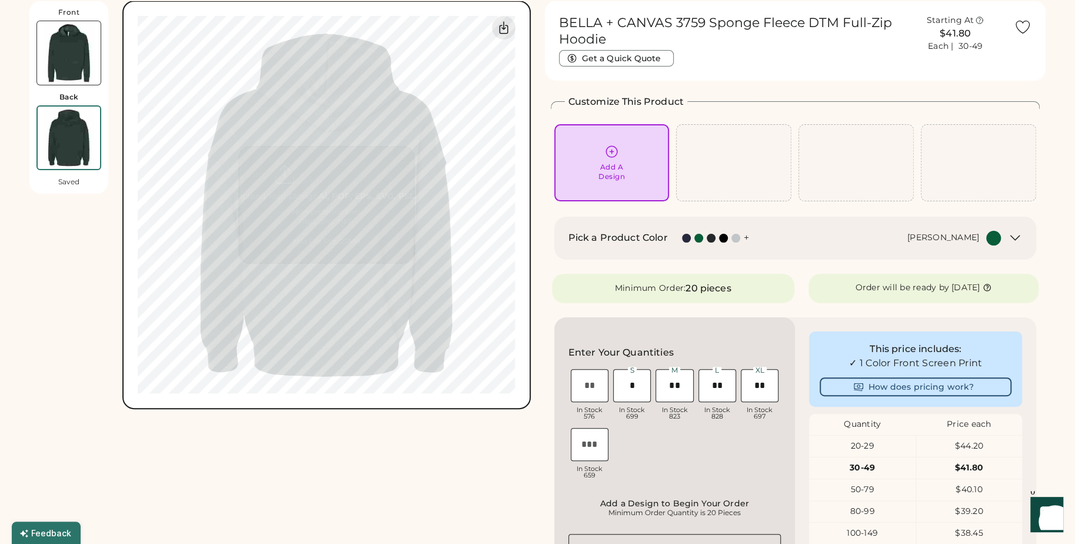
click at [57, 38] on img at bounding box center [69, 53] width 64 height 64
click at [83, 141] on img at bounding box center [69, 138] width 64 height 64
click at [624, 170] on div "Add A Design" at bounding box center [612, 171] width 26 height 19
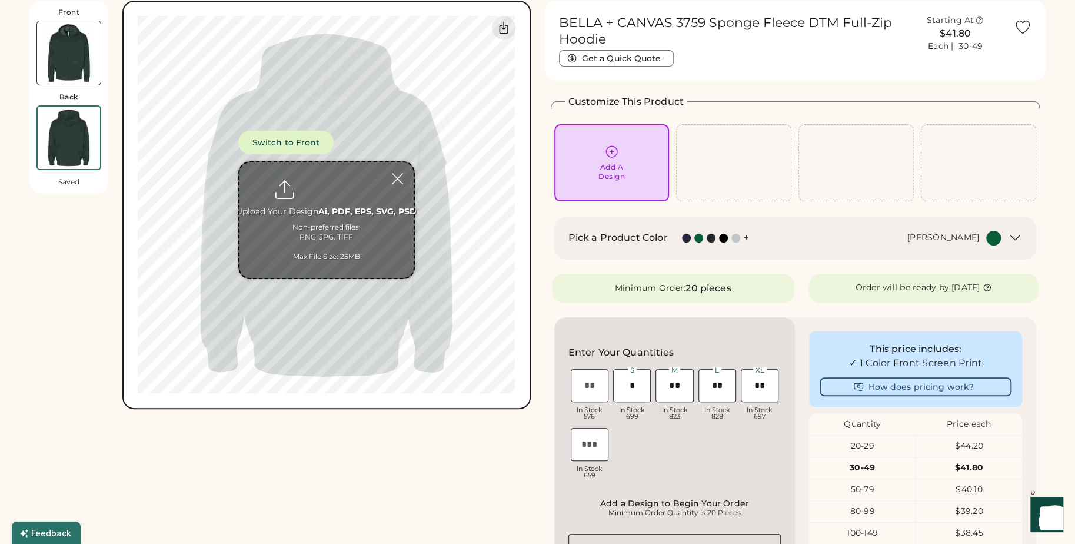
click at [347, 211] on input "file" at bounding box center [327, 219] width 174 height 115
click at [607, 151] on icon at bounding box center [611, 151] width 15 height 15
click at [614, 151] on icon at bounding box center [611, 151] width 15 height 15
click at [597, 168] on div "Add A Design" at bounding box center [612, 162] width 99 height 37
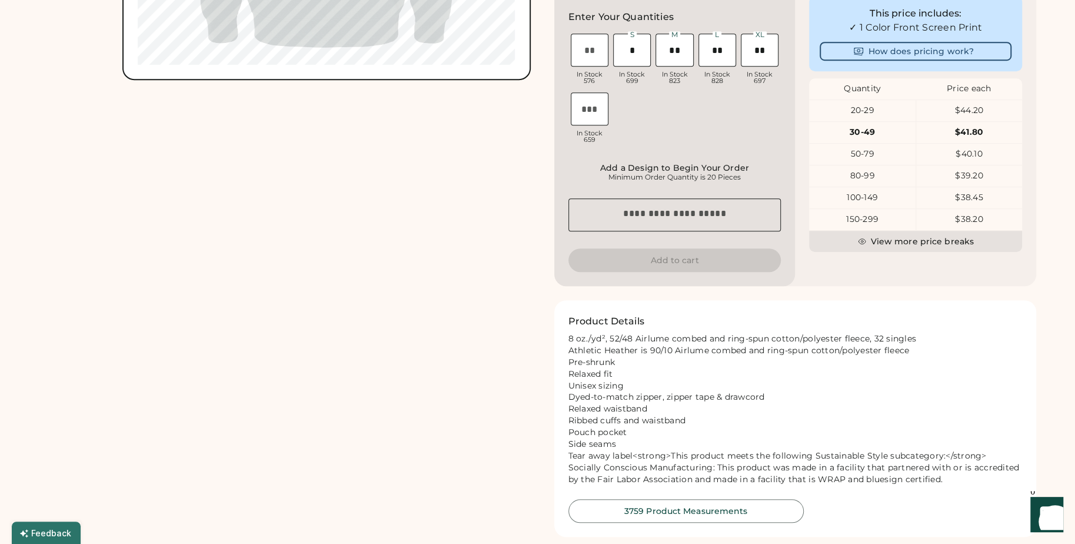
scroll to position [0, 0]
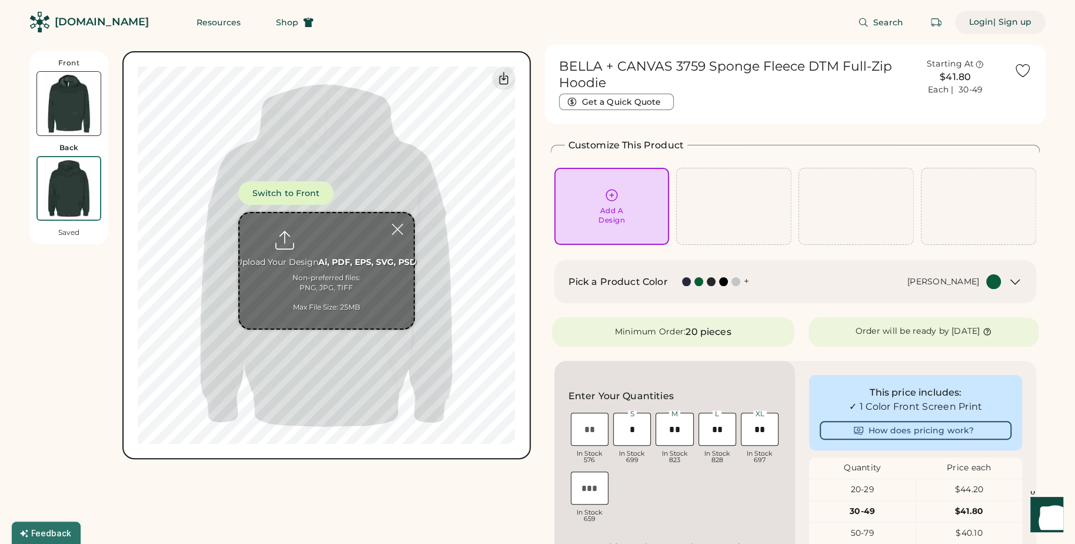
click at [976, 25] on div "Login" at bounding box center [981, 22] width 25 height 12
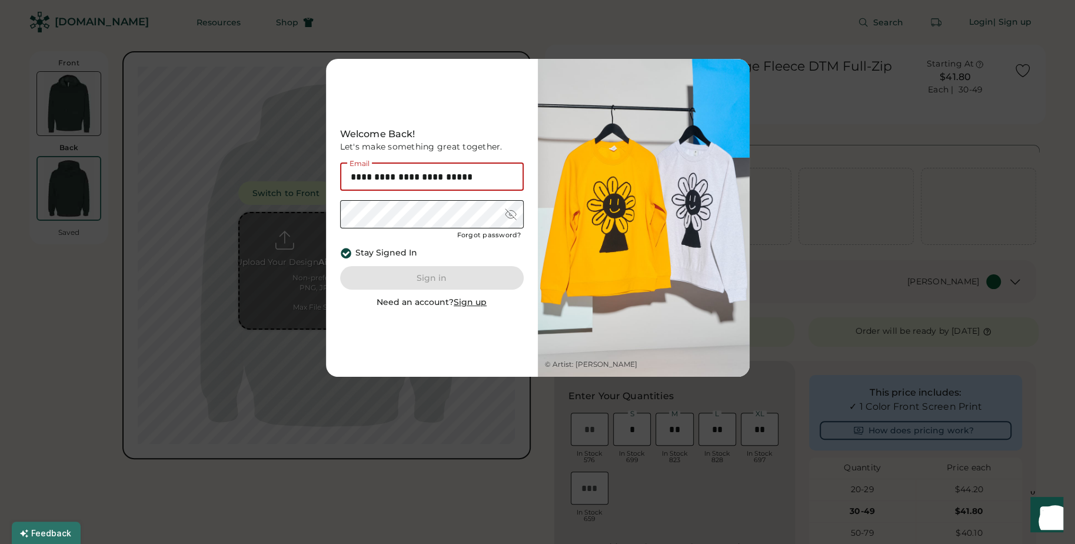
type input "**********"
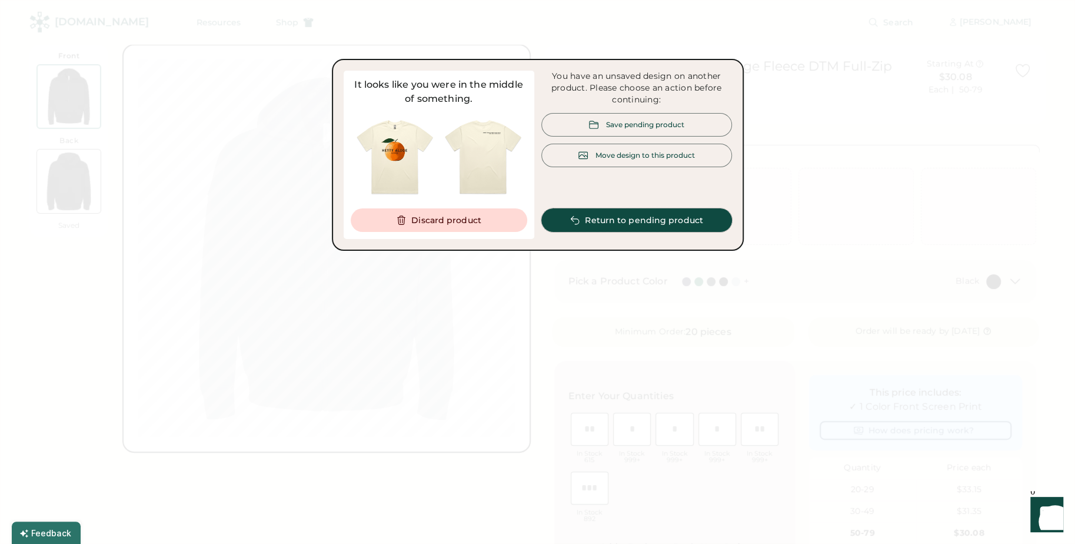
click at [630, 216] on button "Return to pending product" at bounding box center [636, 220] width 191 height 24
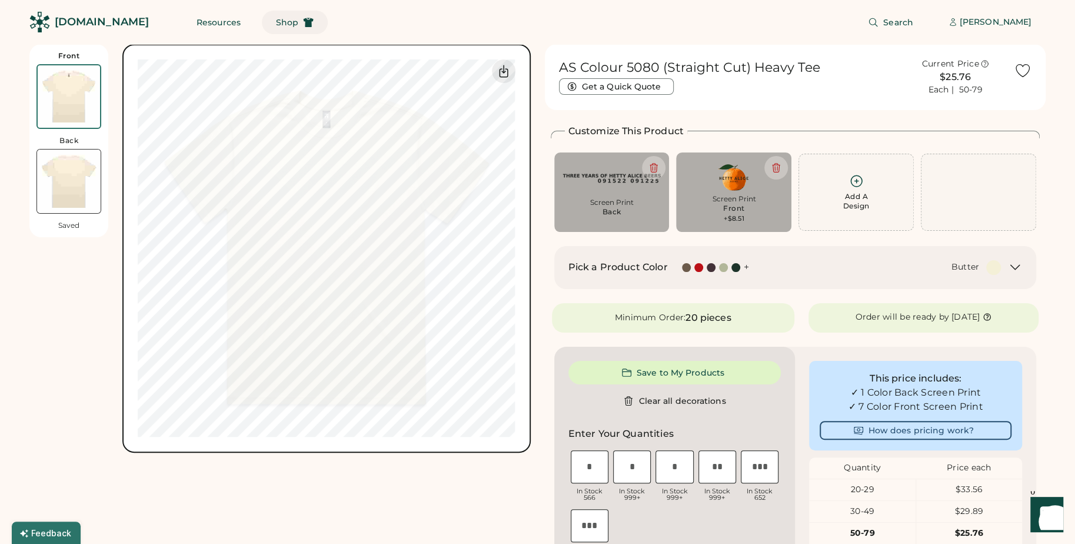
click at [276, 23] on span "Shop" at bounding box center [287, 22] width 22 height 8
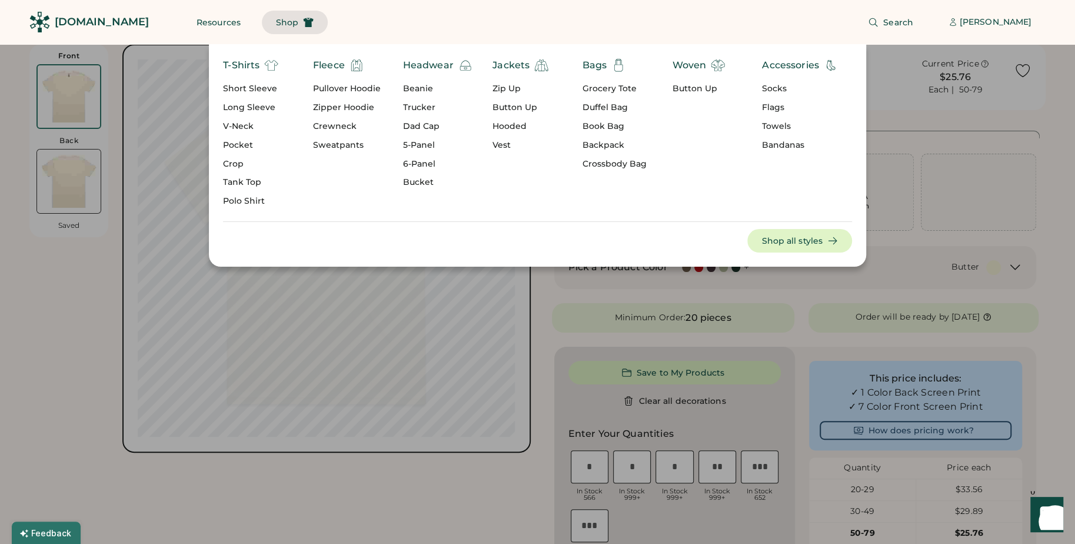
click at [337, 107] on div "Zipper Hoodie" at bounding box center [347, 108] width 68 height 12
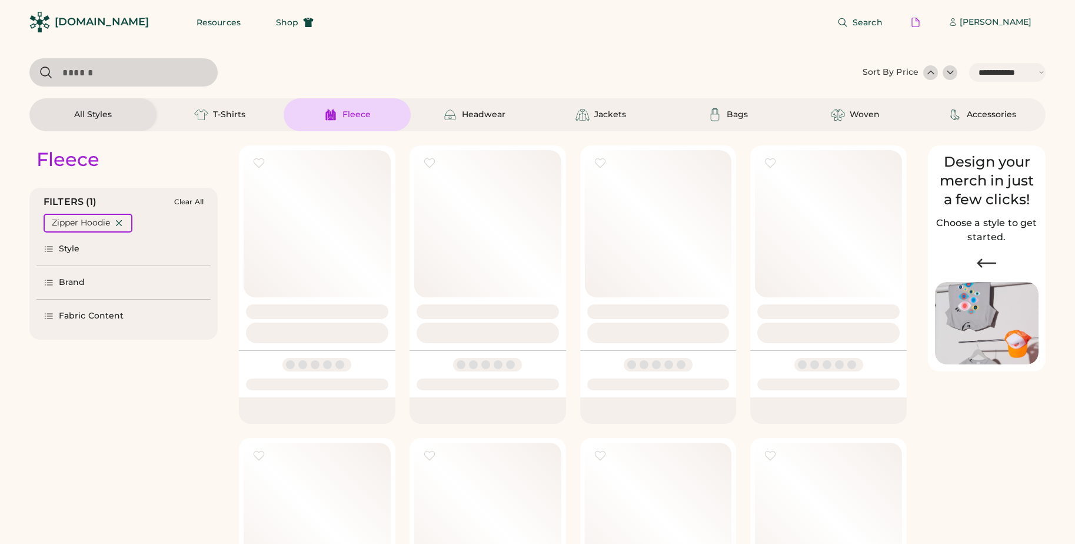
select select "*****"
select select "*"
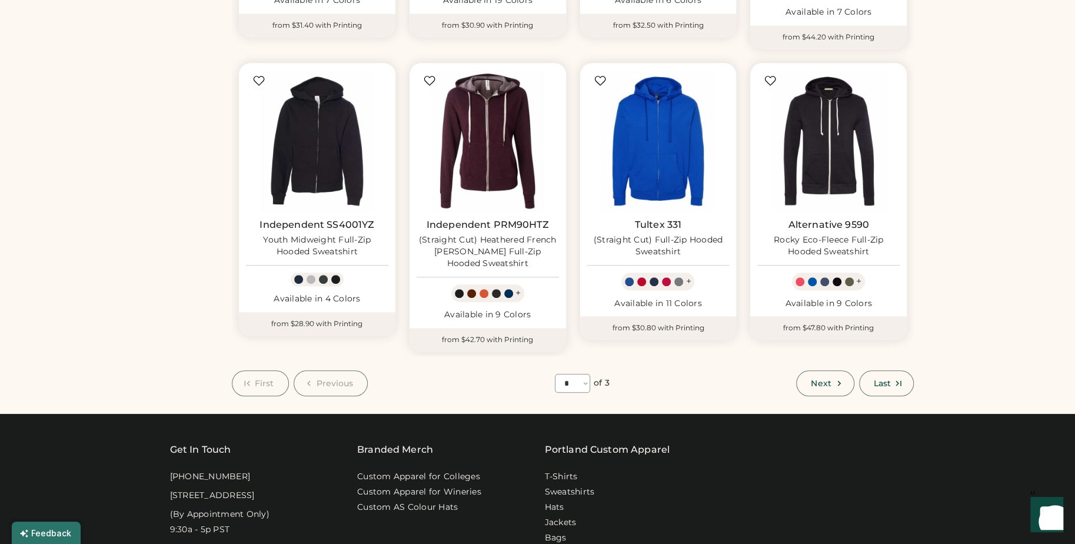
scroll to position [679, 0]
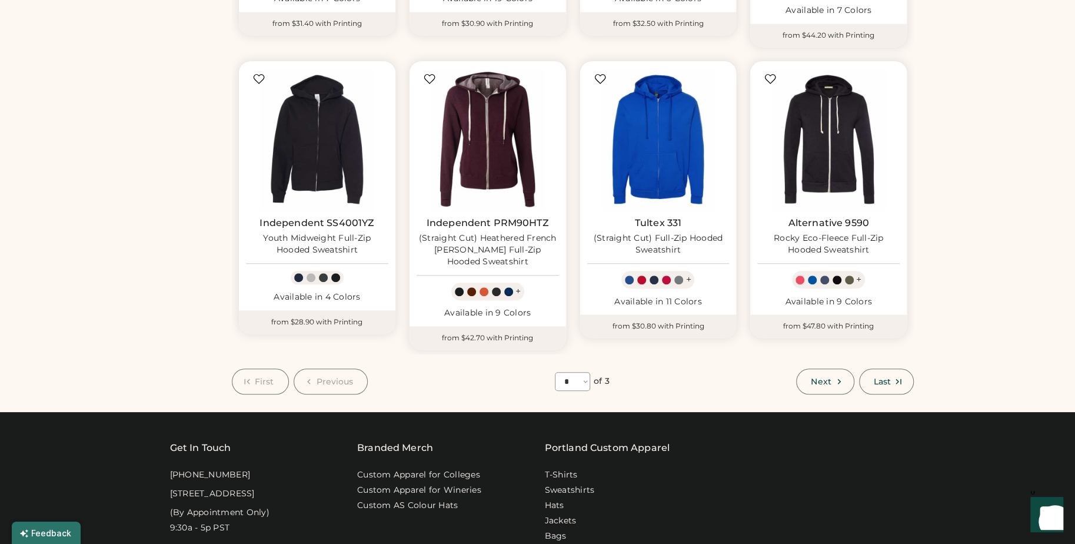
select select "*****"
select select "*"
click at [814, 377] on span "Next" at bounding box center [821, 381] width 20 height 8
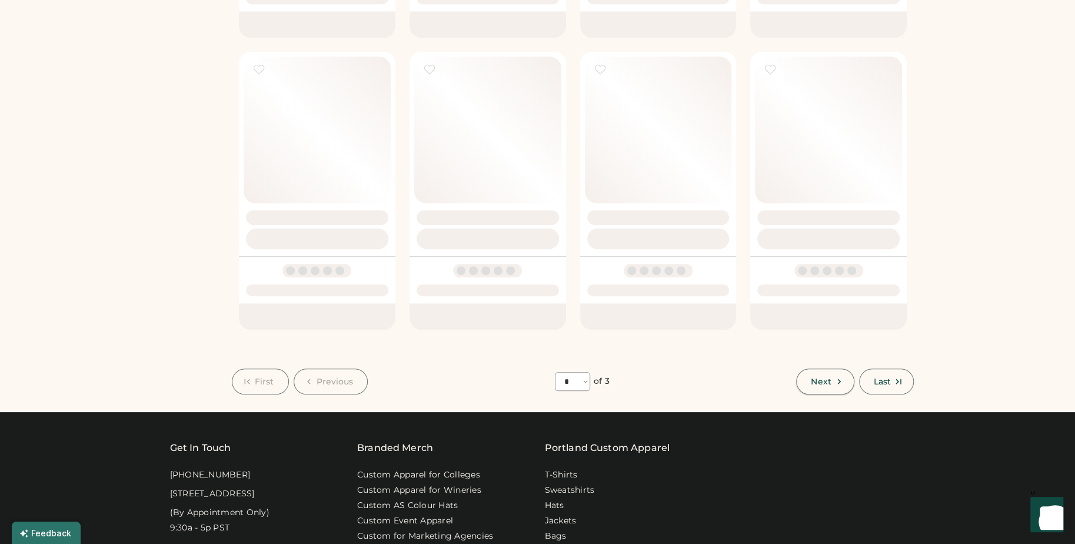
select select "*"
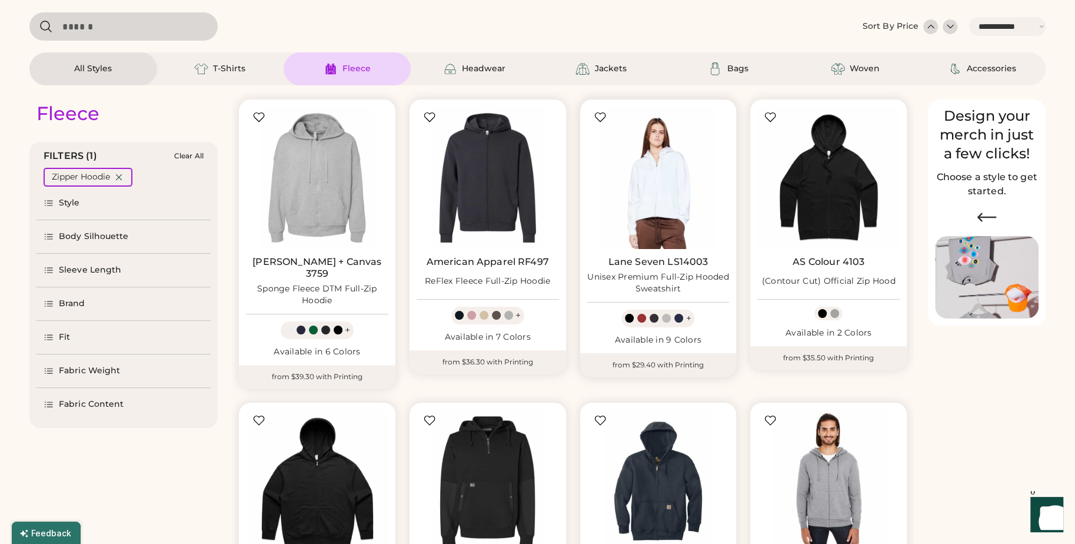
scroll to position [40, 0]
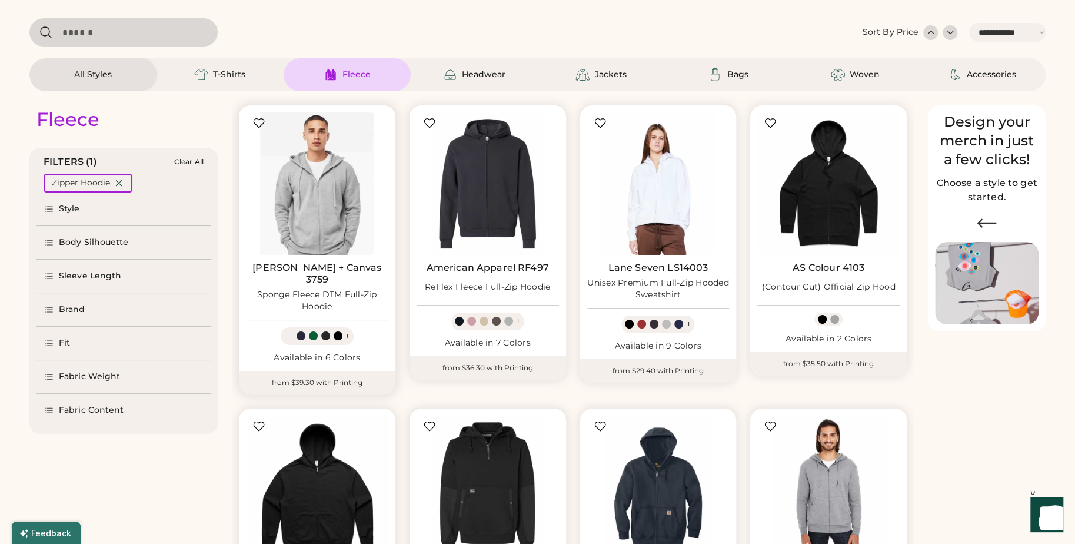
click at [307, 182] on img at bounding box center [317, 183] width 142 height 142
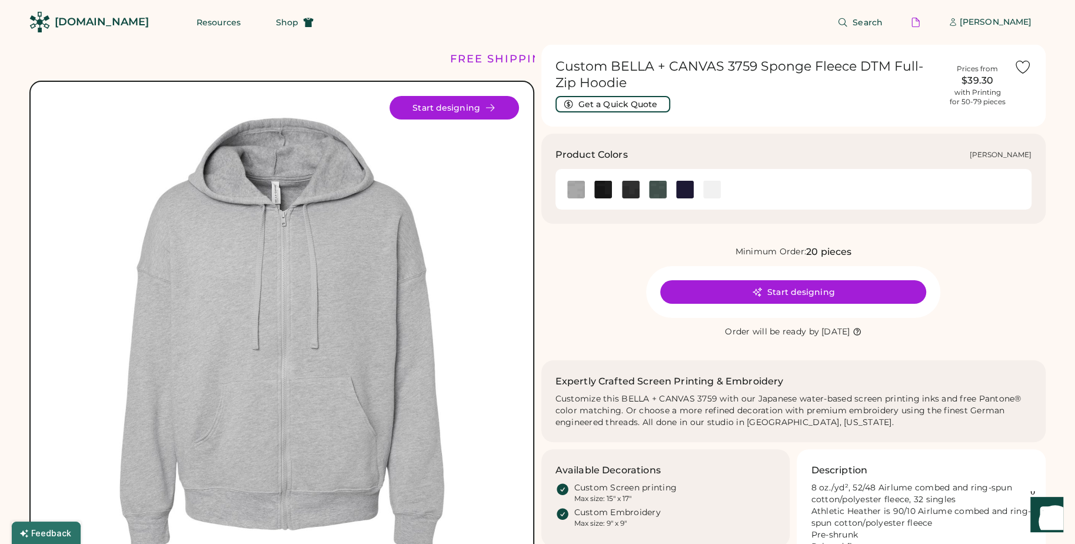
click at [653, 190] on img at bounding box center [658, 190] width 18 height 18
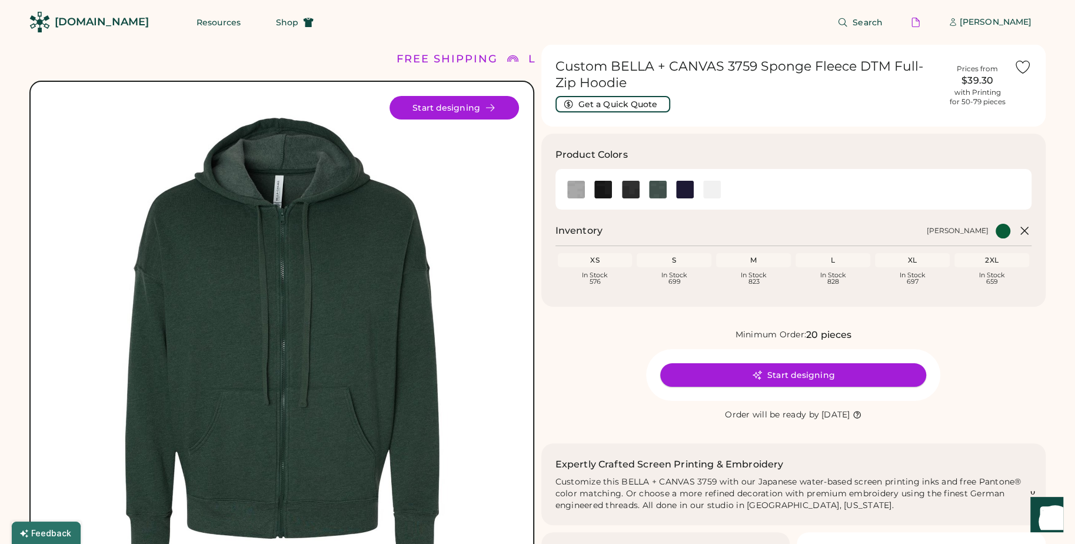
click at [801, 367] on button "Start designing" at bounding box center [793, 375] width 266 height 24
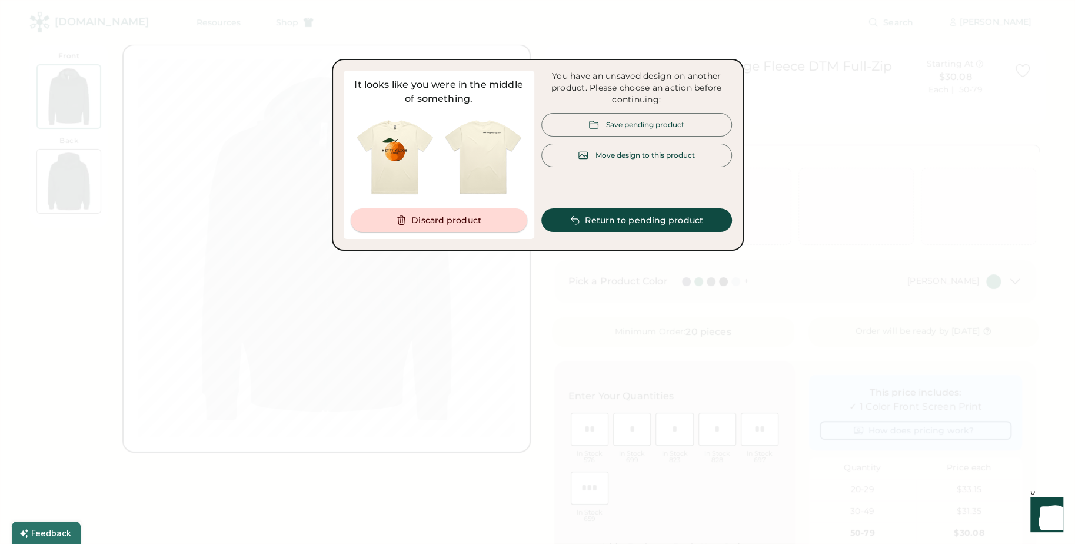
click at [459, 222] on button "Discard product" at bounding box center [439, 220] width 177 height 24
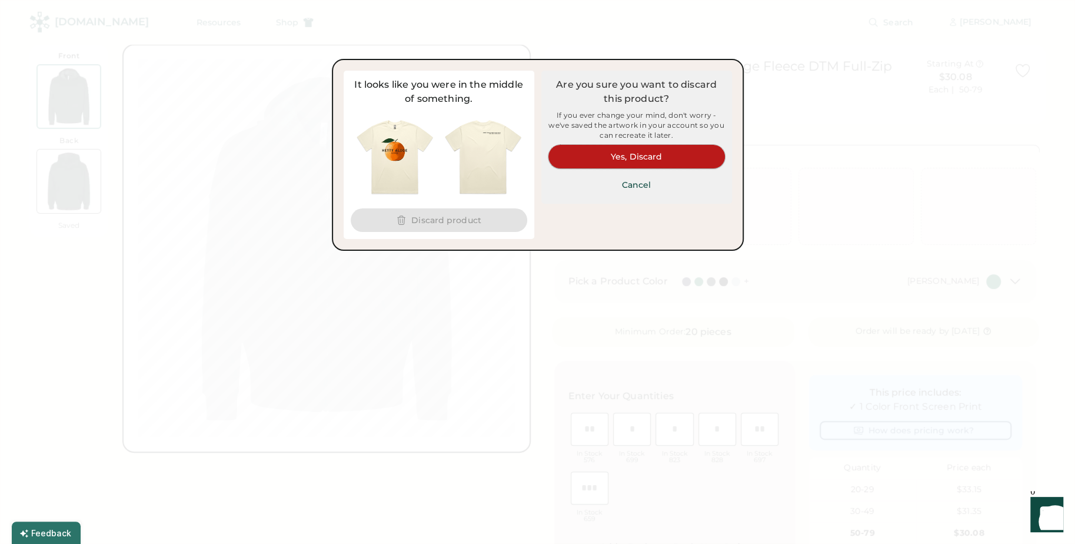
click at [630, 154] on button "Yes, Discard" at bounding box center [637, 157] width 177 height 24
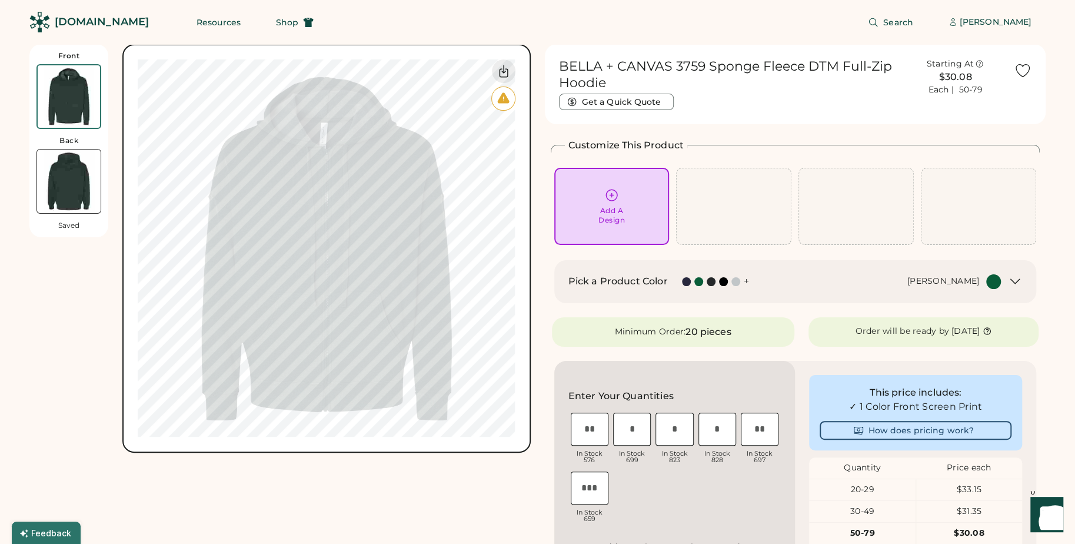
click at [614, 212] on div "Add A Design" at bounding box center [612, 215] width 26 height 19
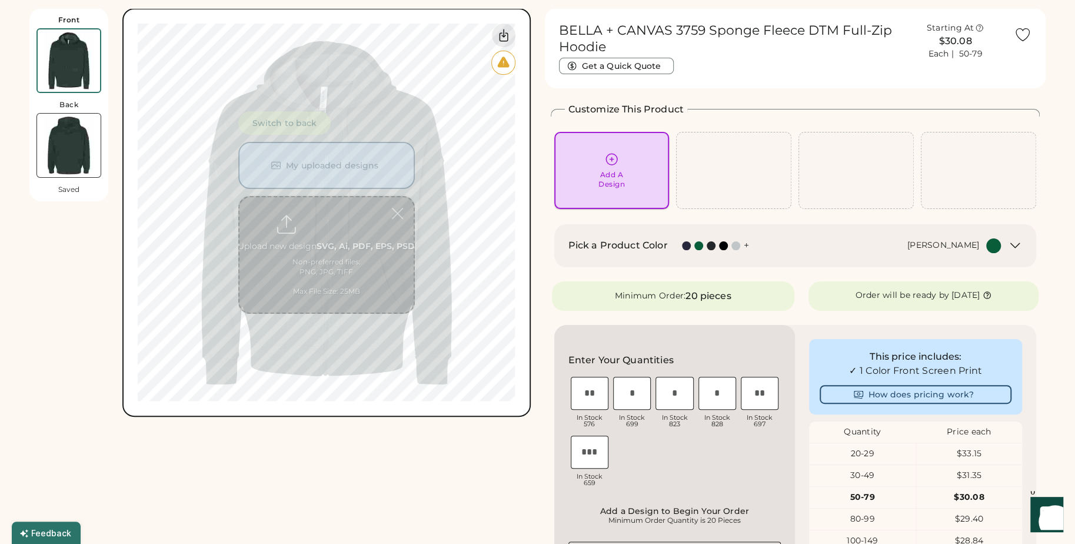
scroll to position [44, 0]
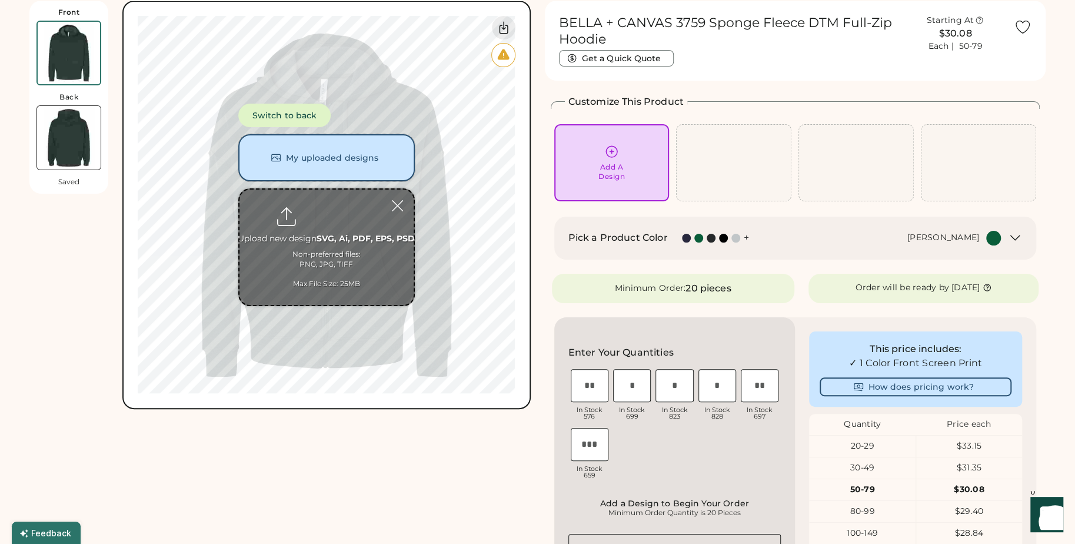
click at [345, 153] on button "My uploaded designs" at bounding box center [326, 157] width 177 height 47
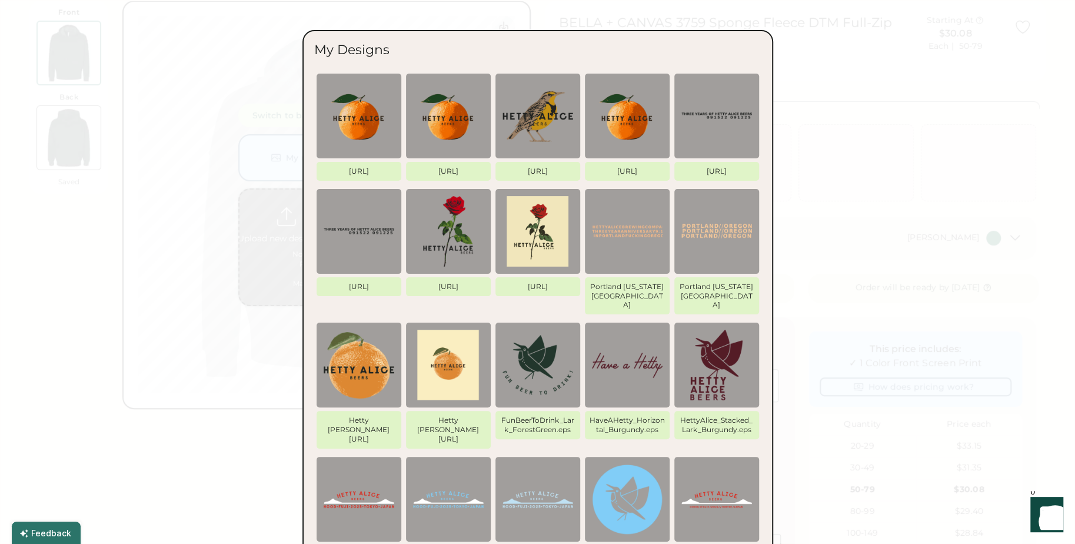
click at [641, 468] on img at bounding box center [627, 499] width 71 height 71
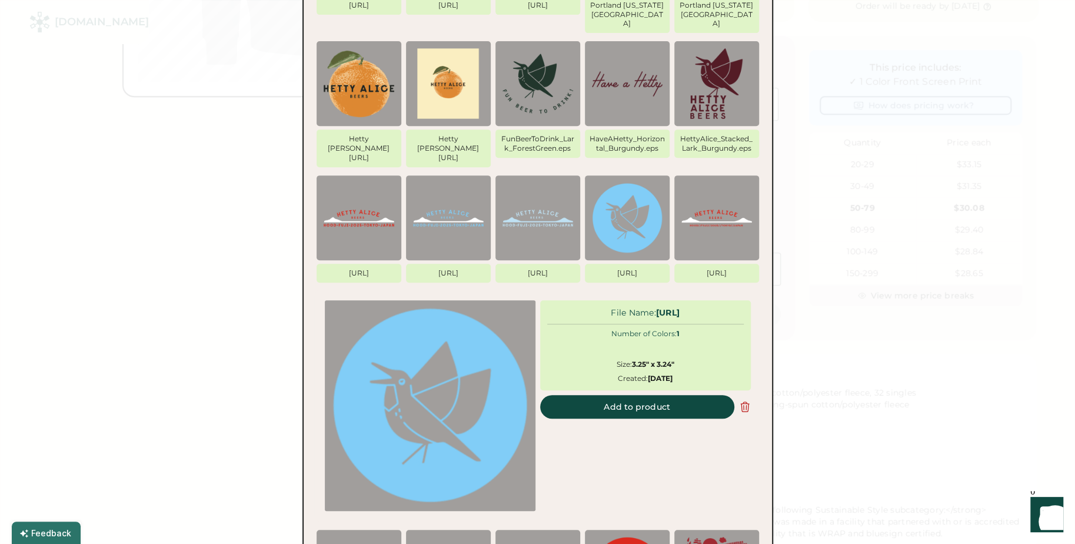
scroll to position [465, 0]
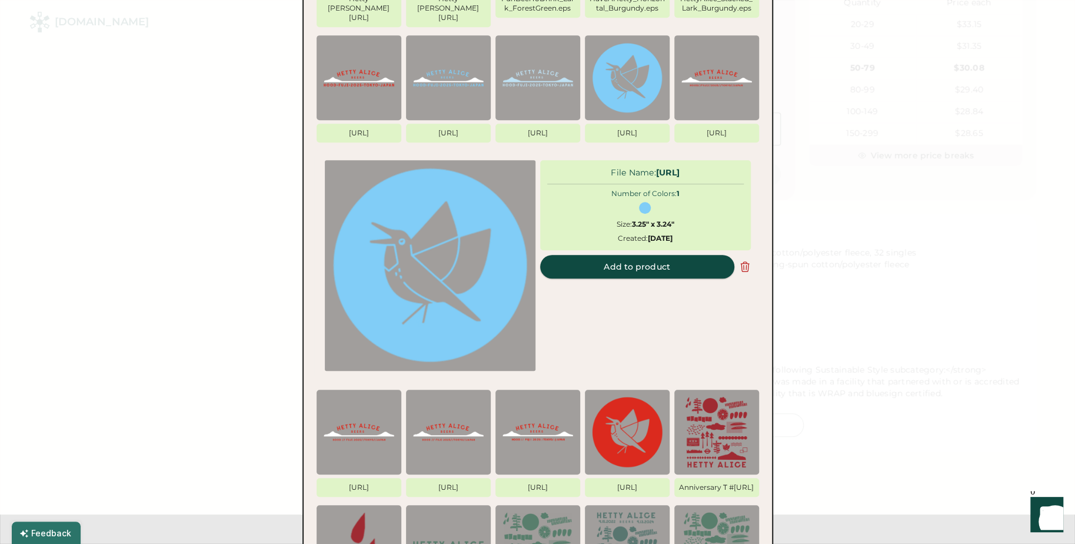
click at [652, 255] on button "Add to product" at bounding box center [637, 267] width 194 height 24
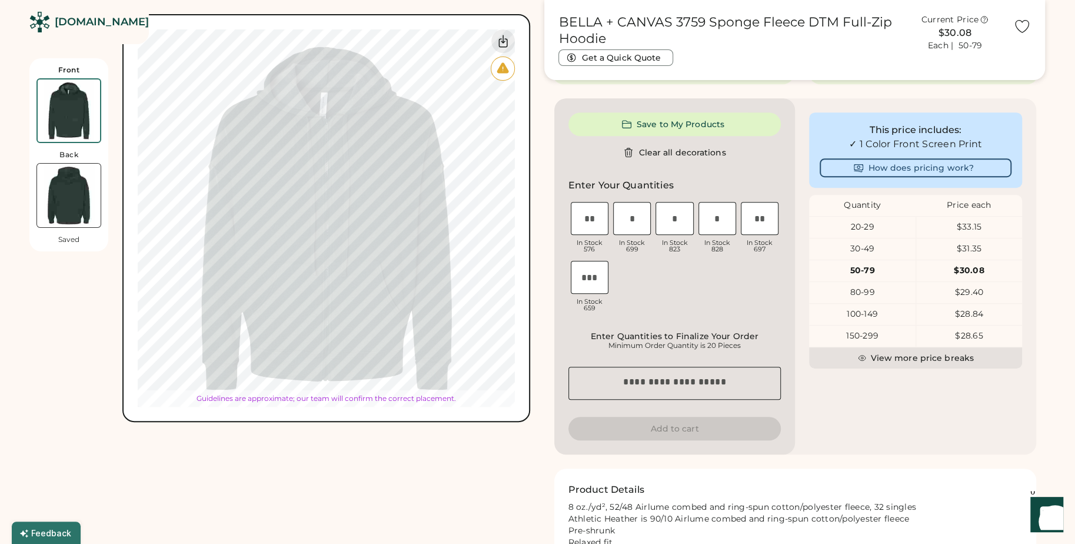
type input "****"
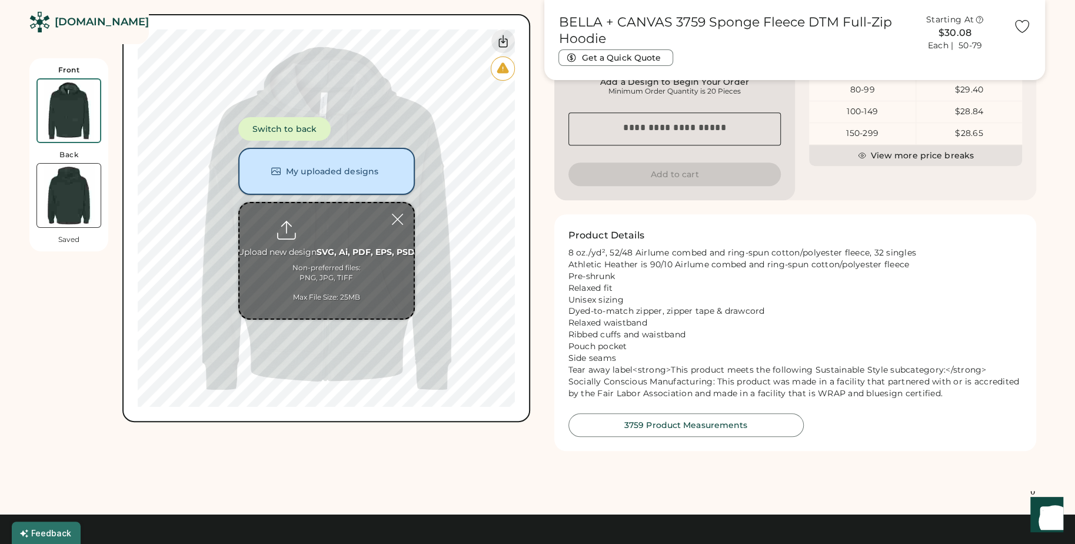
click at [331, 181] on button "My uploaded designs" at bounding box center [326, 171] width 177 height 47
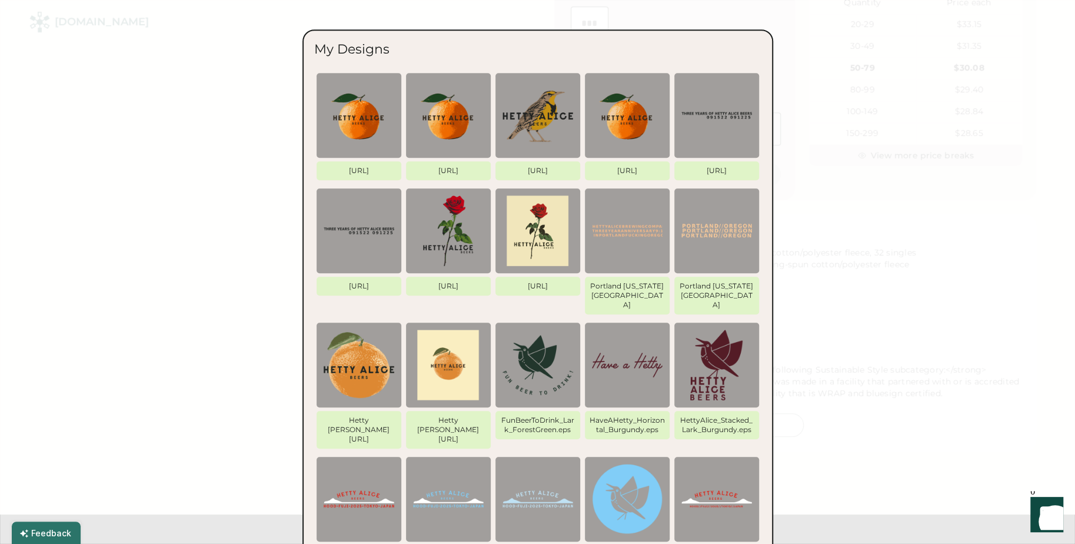
click at [634, 479] on img at bounding box center [627, 499] width 71 height 71
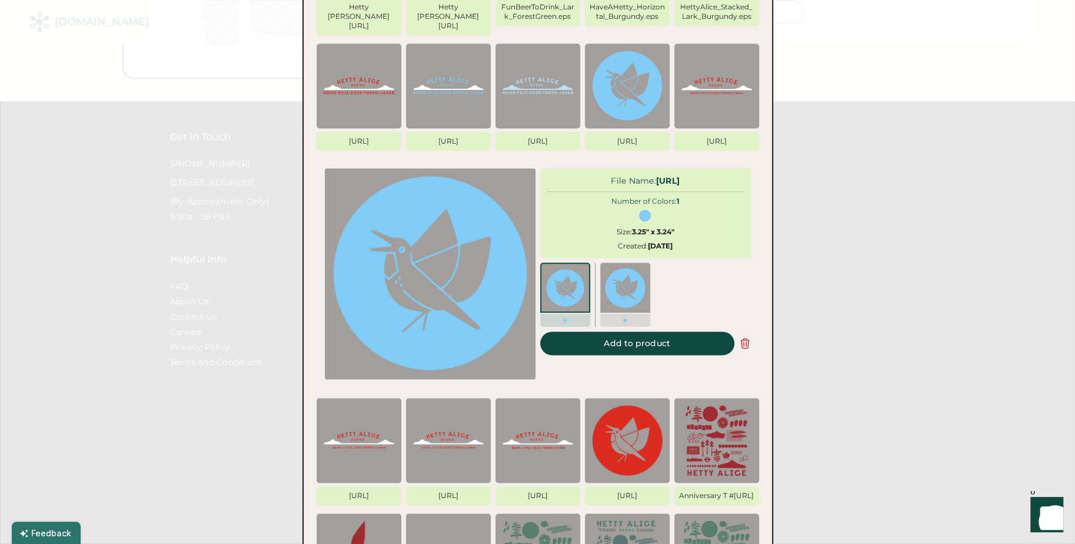
scroll to position [886, 0]
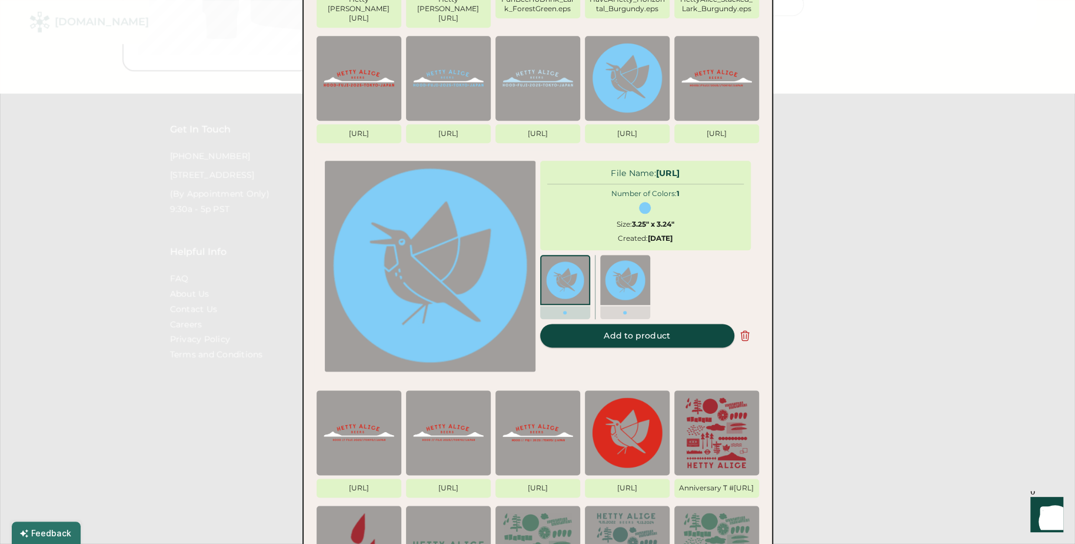
click at [629, 324] on button "Add to product" at bounding box center [637, 336] width 194 height 24
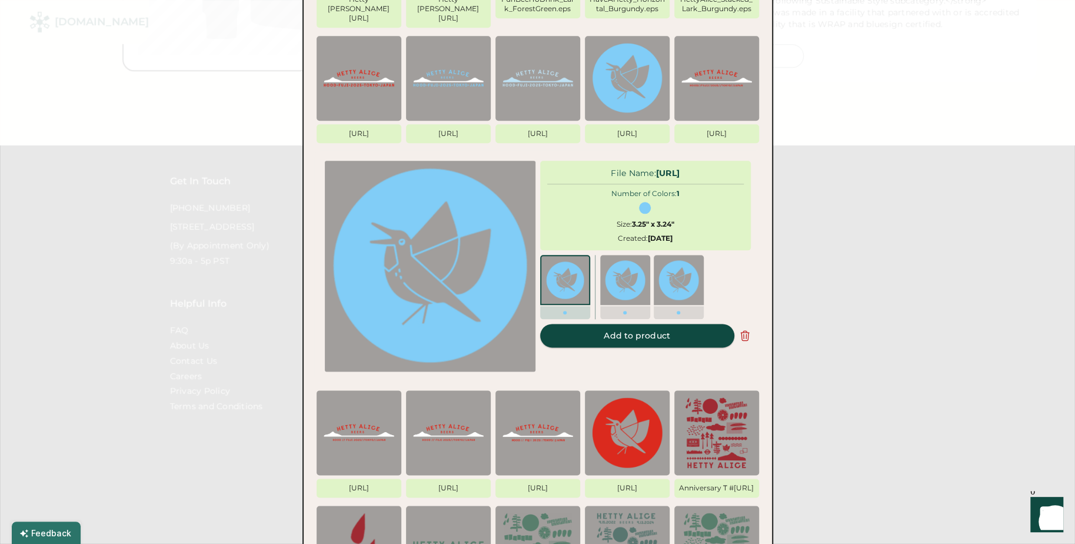
type input "****"
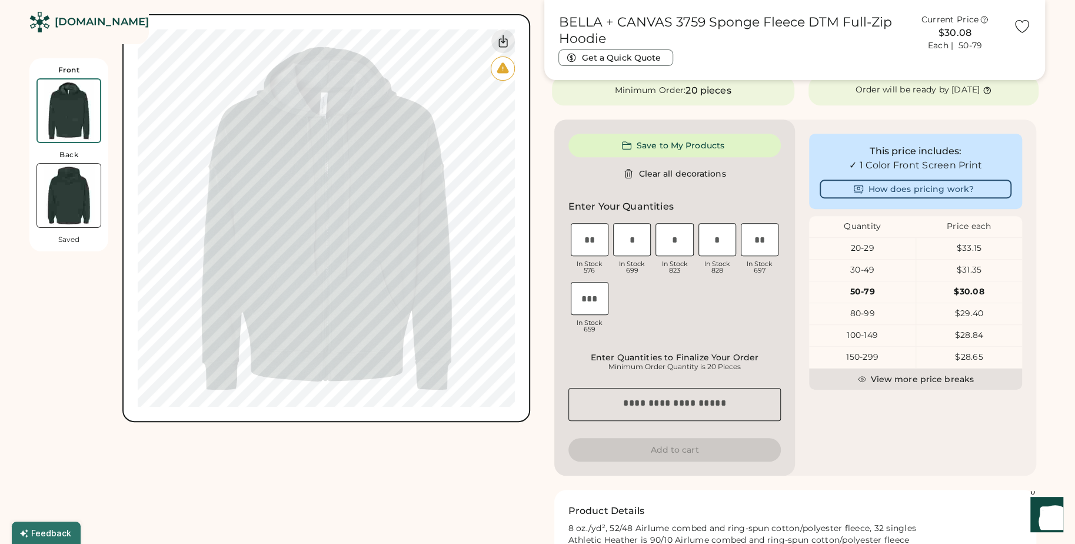
scroll to position [0, 0]
click at [68, 275] on div "Front Back Saved Switch to back My uploaded designs Upload new design SVG, Ai, …" at bounding box center [279, 211] width 501 height 422
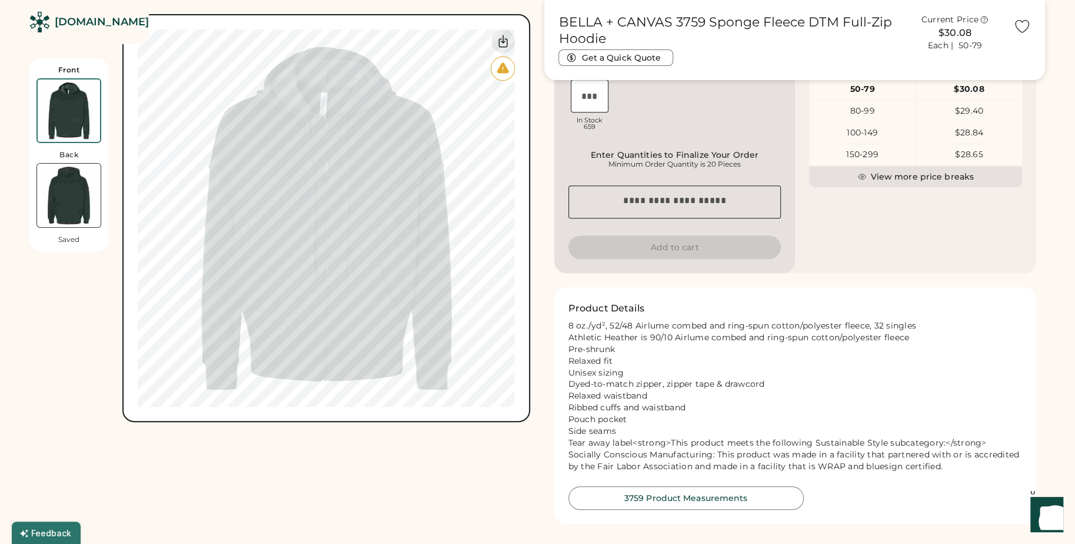
click at [75, 198] on img at bounding box center [69, 196] width 64 height 64
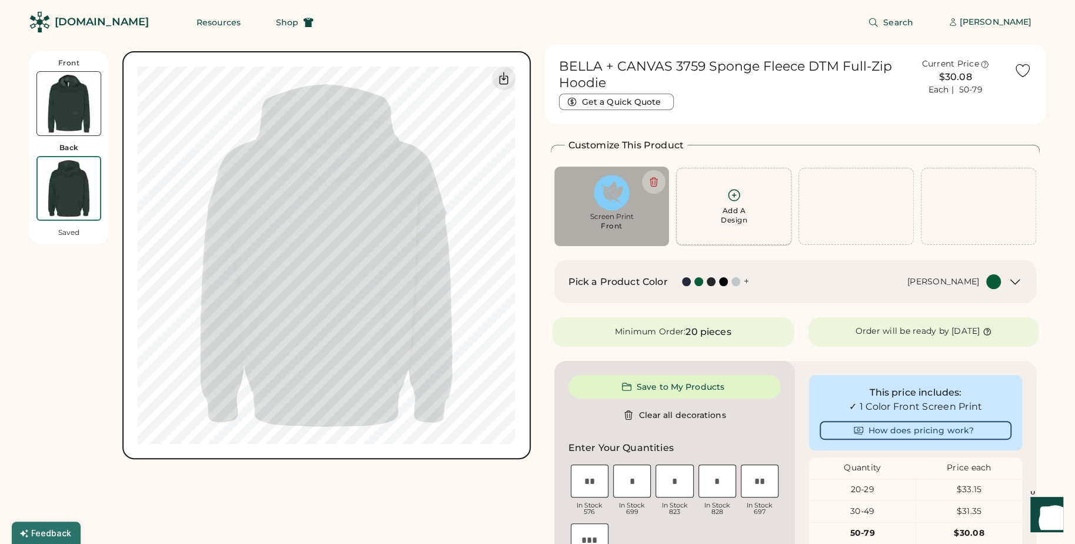
click at [742, 202] on div "Add A Design" at bounding box center [734, 206] width 100 height 37
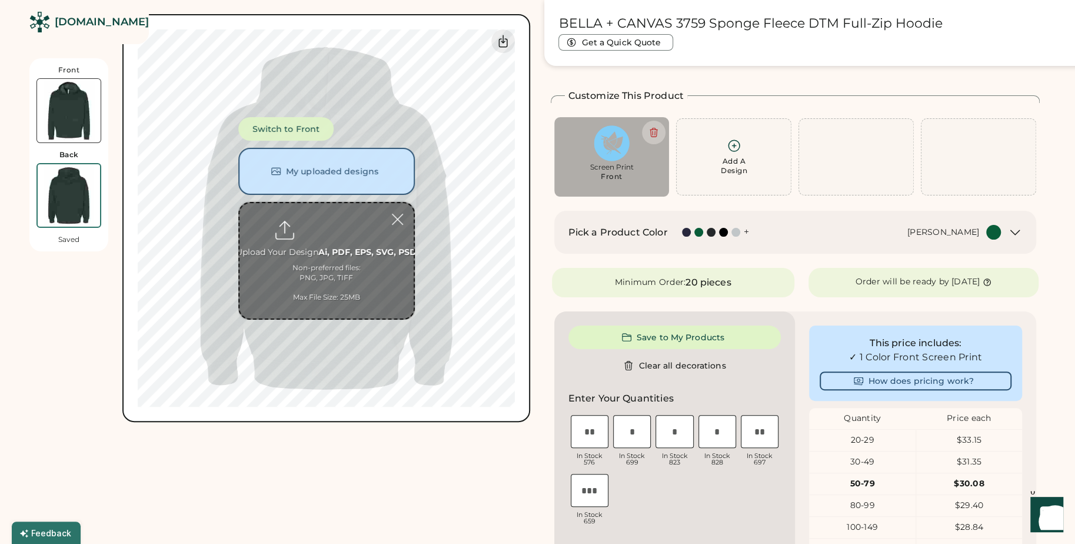
scroll to position [51, 0]
click at [350, 171] on button "My uploaded designs" at bounding box center [326, 171] width 177 height 47
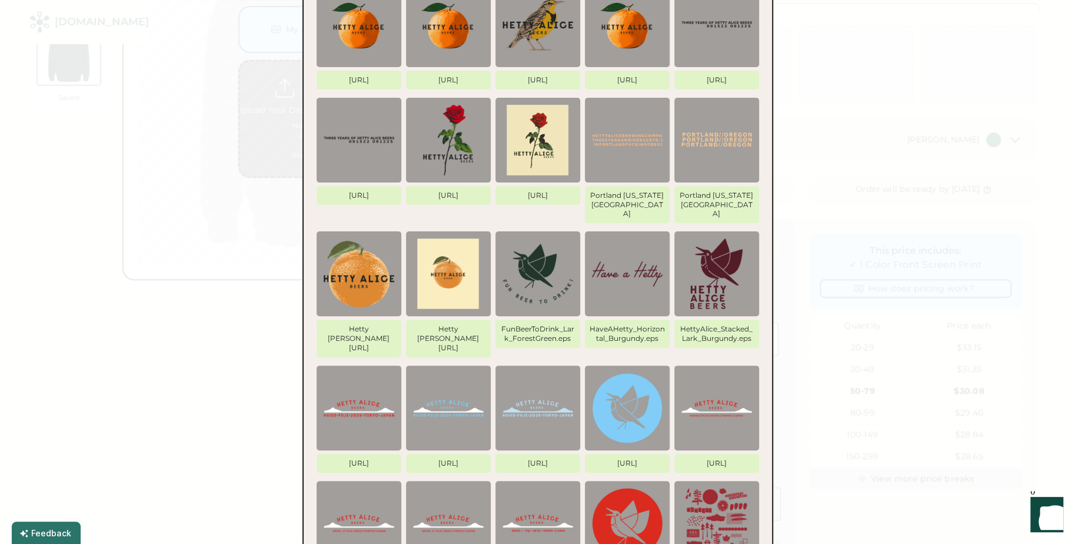
scroll to position [140, 0]
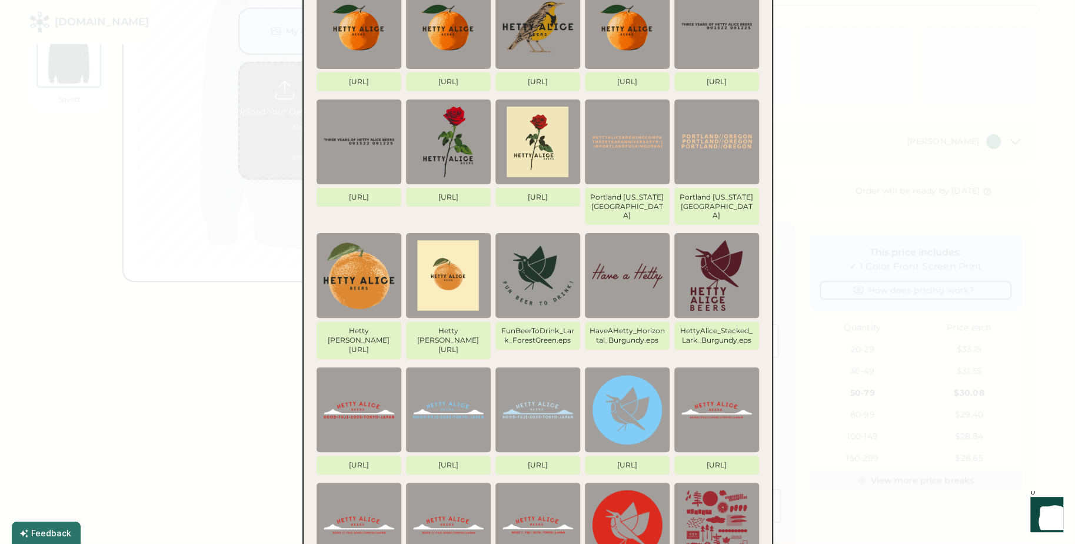
click at [626, 397] on img at bounding box center [627, 409] width 71 height 71
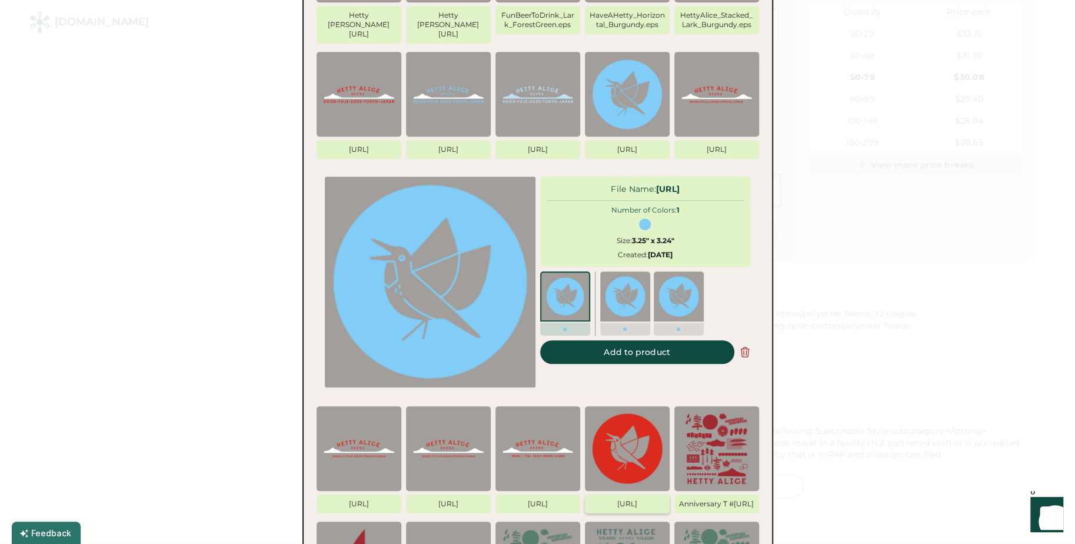
scroll to position [472, 0]
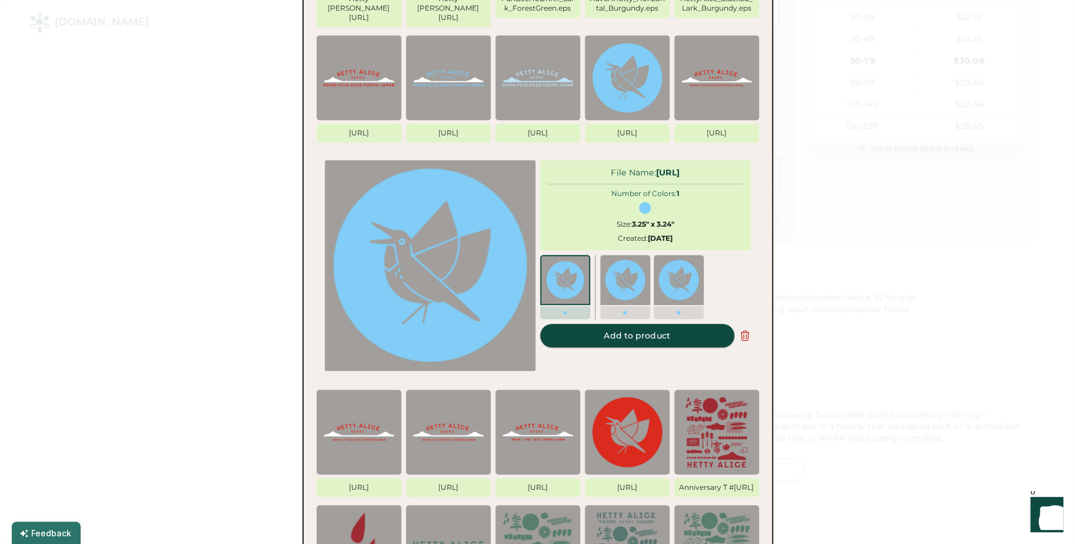
click at [643, 324] on button "Add to product" at bounding box center [637, 336] width 194 height 24
type input "****"
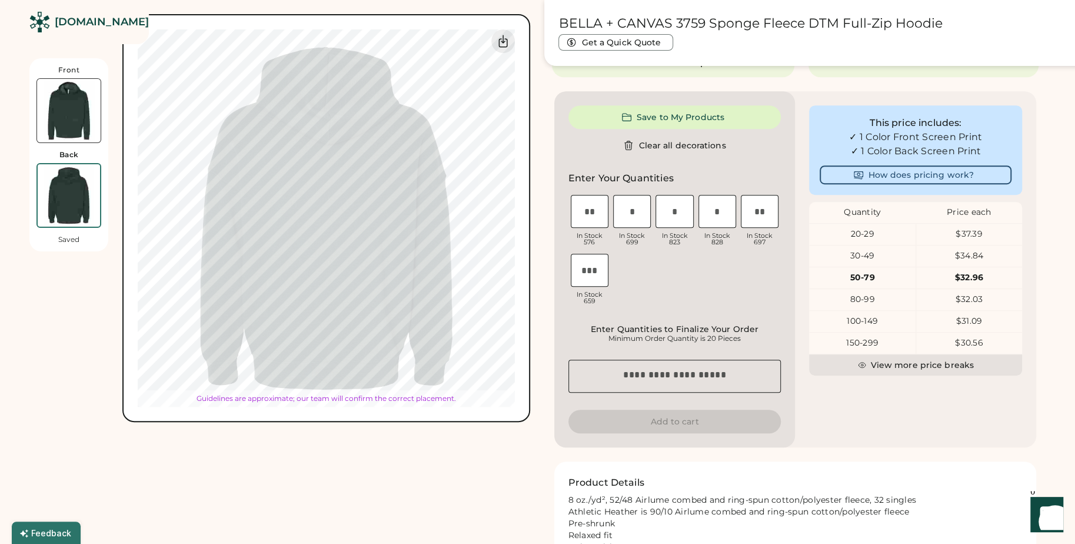
type input "*****"
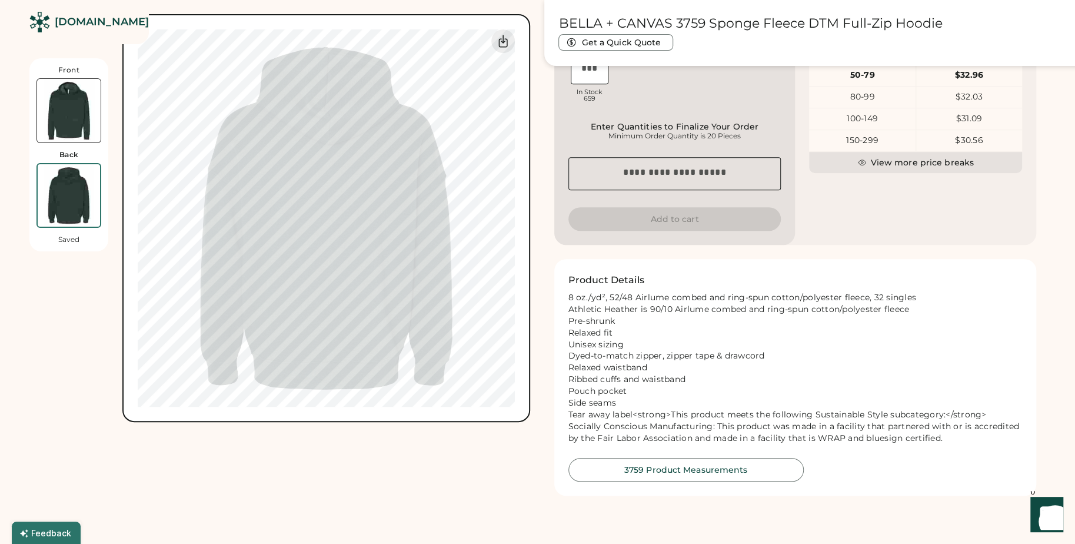
type input "*****"
click at [70, 112] on img at bounding box center [69, 111] width 64 height 64
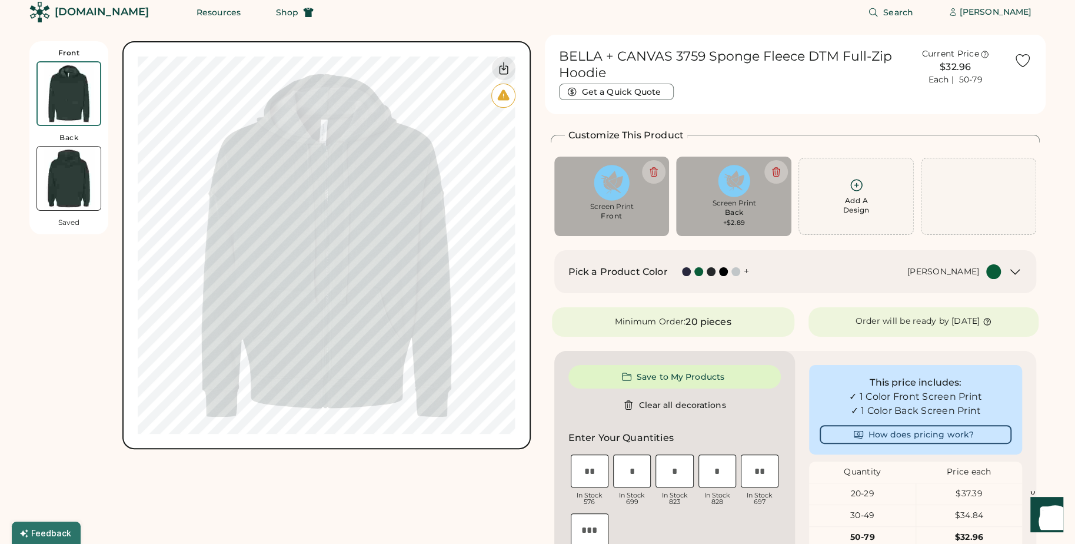
scroll to position [8, 0]
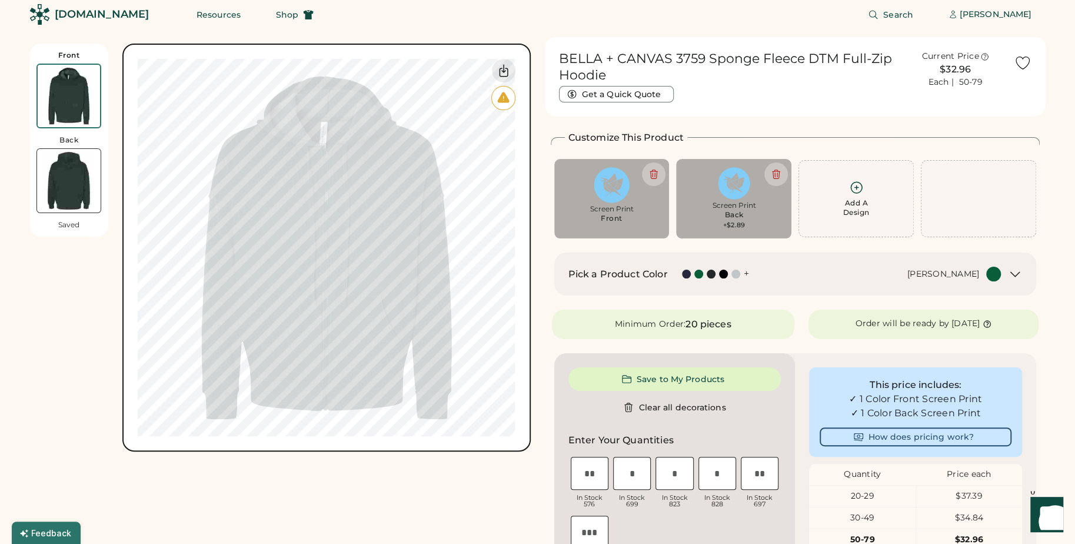
type input "****"
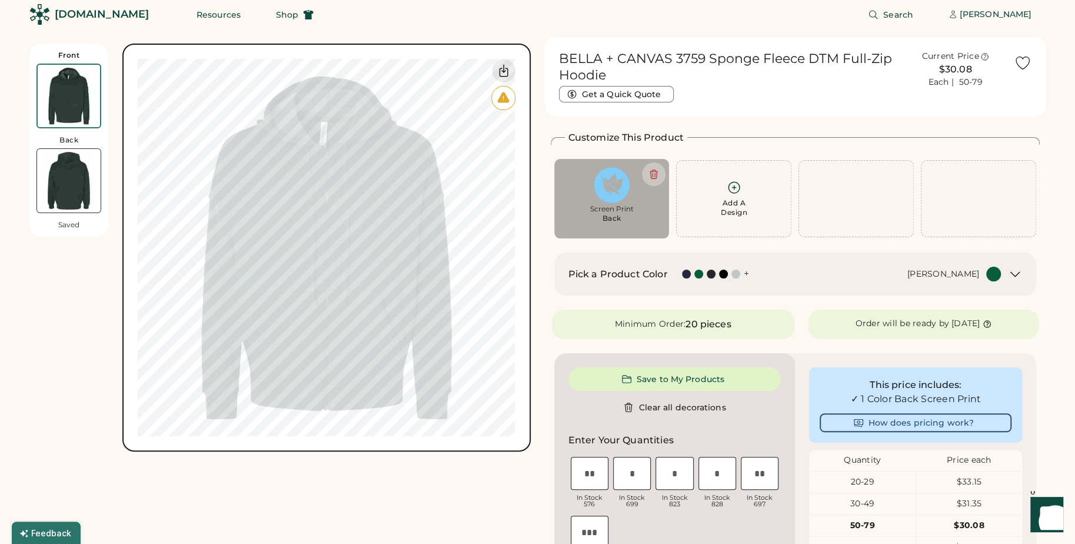
click at [737, 210] on div "Add A Design" at bounding box center [734, 207] width 26 height 19
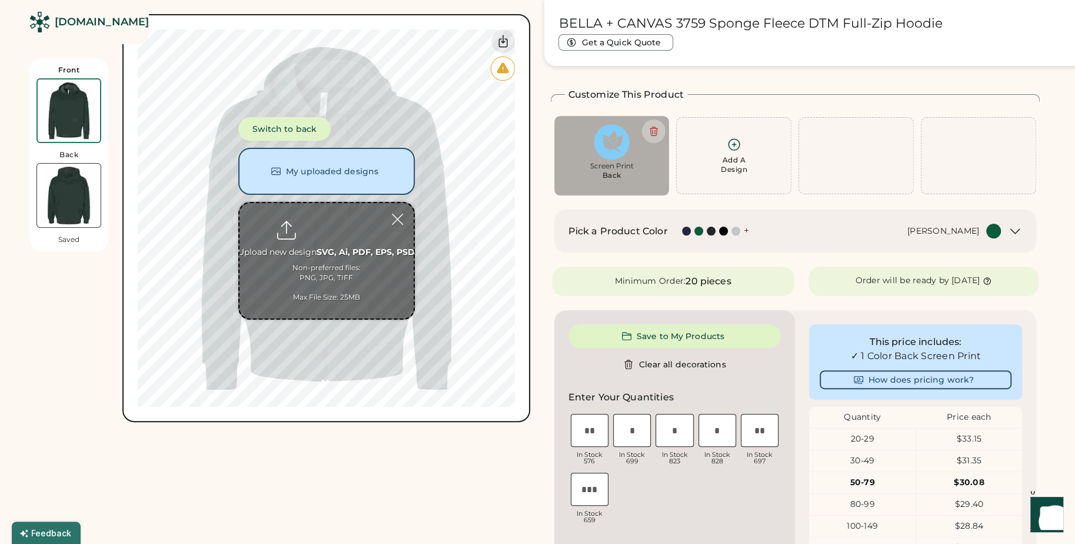
scroll to position [0, 0]
click at [351, 180] on button "My uploaded designs" at bounding box center [326, 171] width 177 height 47
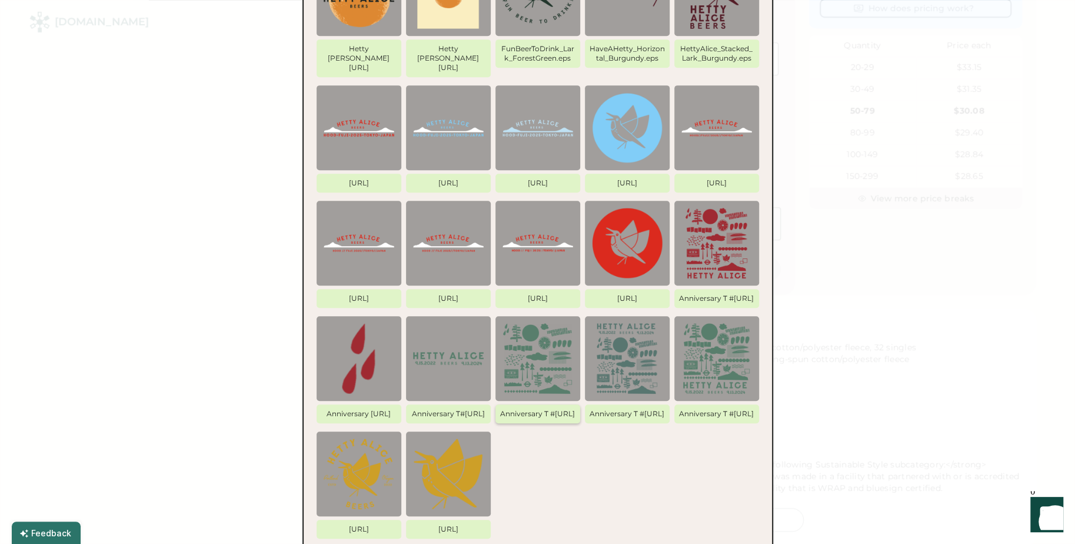
scroll to position [447, 0]
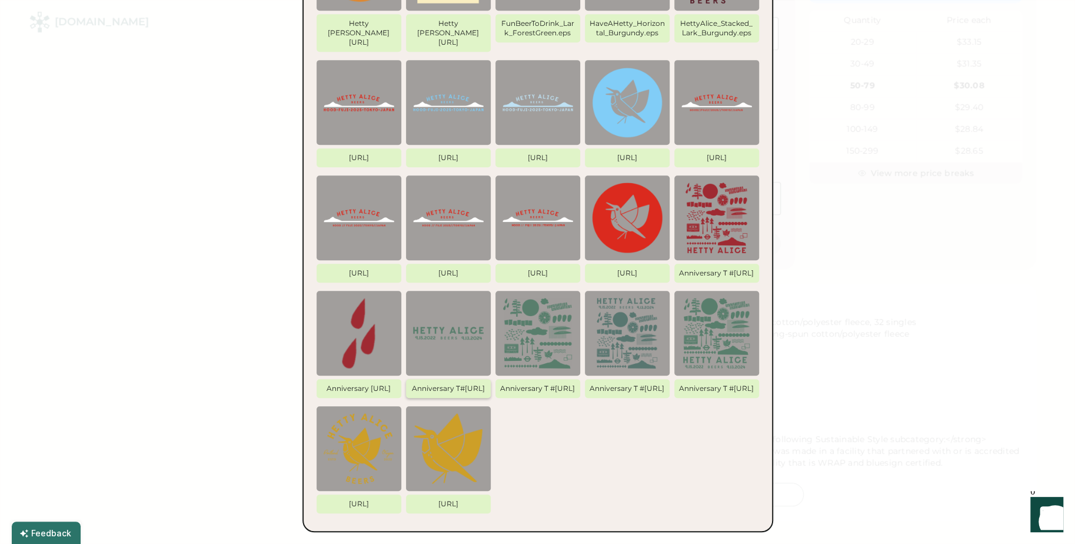
click at [456, 305] on img at bounding box center [448, 333] width 71 height 71
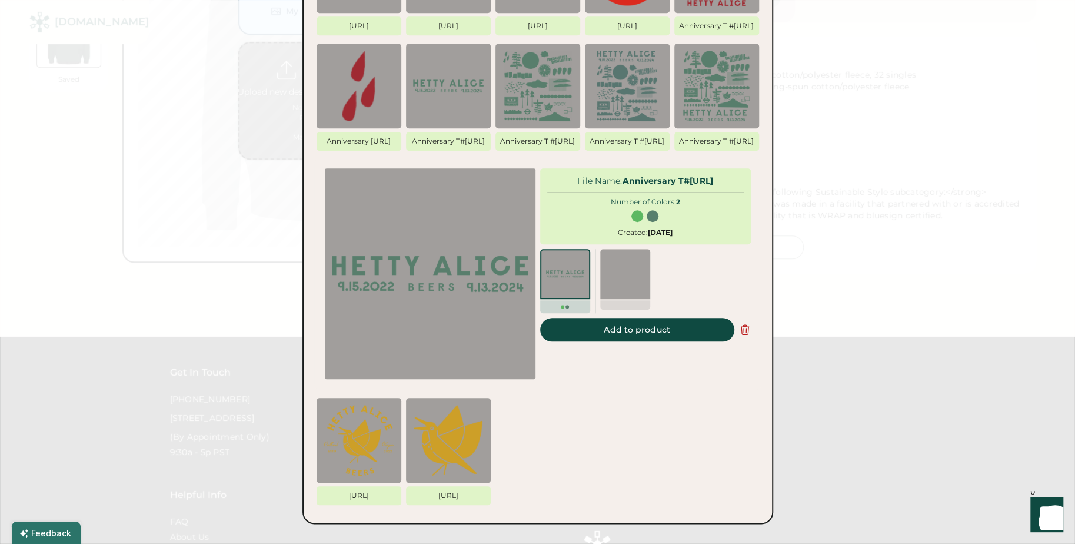
scroll to position [703, 0]
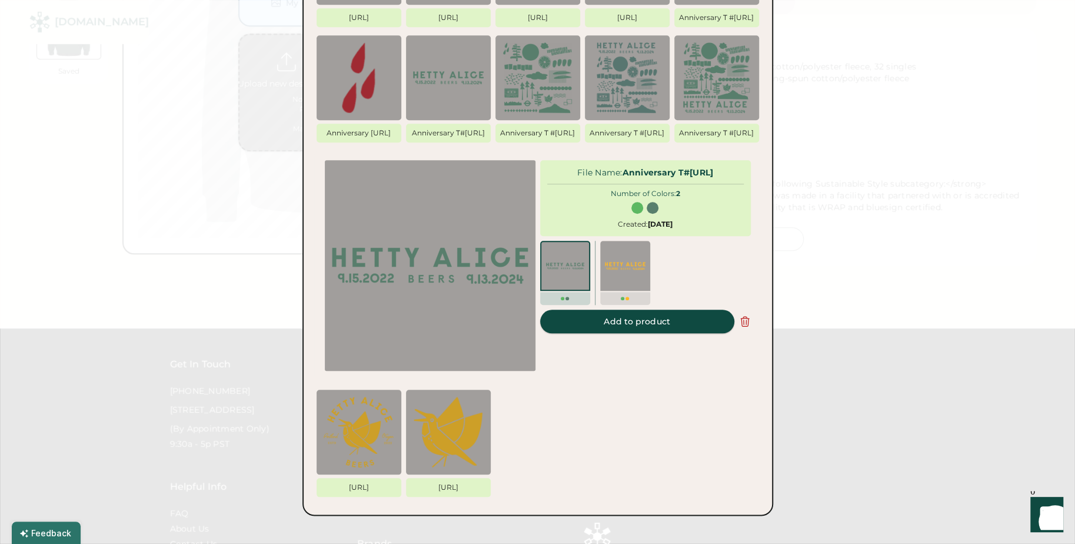
click at [647, 310] on button "Add to product" at bounding box center [637, 322] width 194 height 24
type input "*****"
type input "****"
